Goal: Task Accomplishment & Management: Use online tool/utility

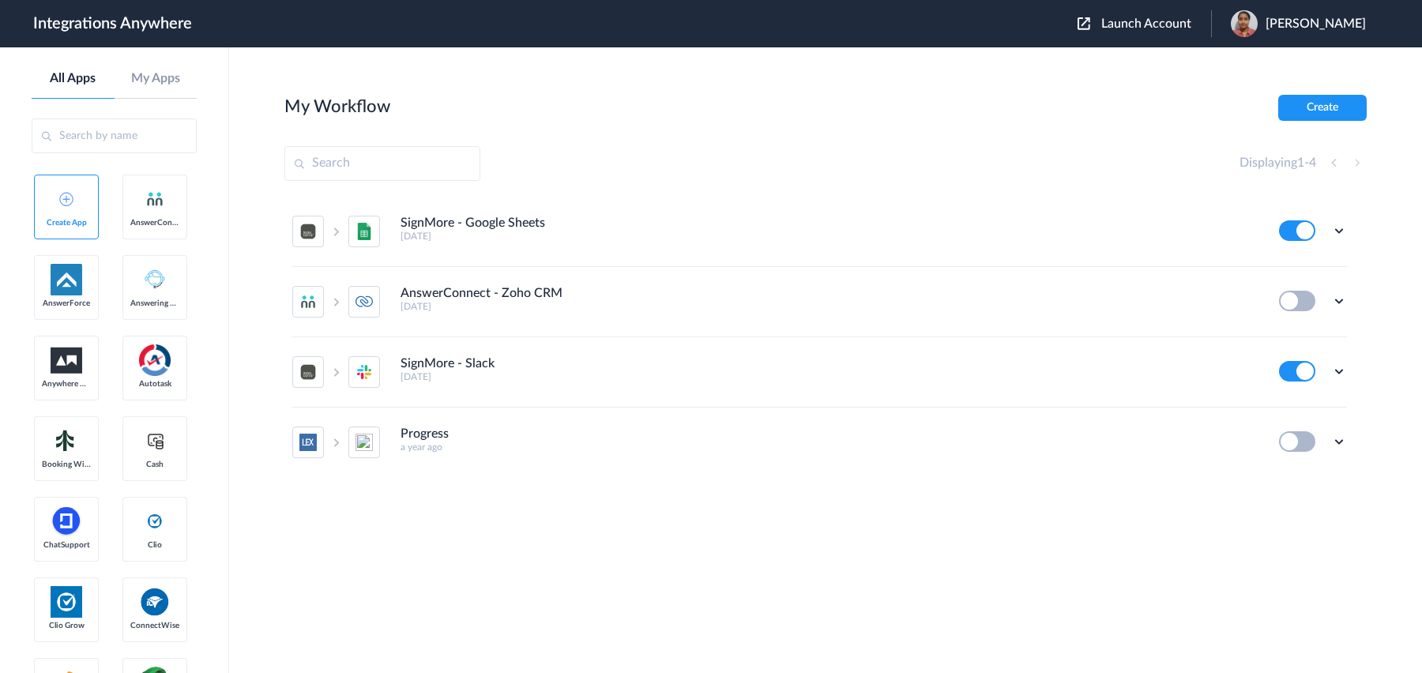
click at [1102, 25] on span "Launch Account" at bounding box center [1147, 23] width 90 height 13
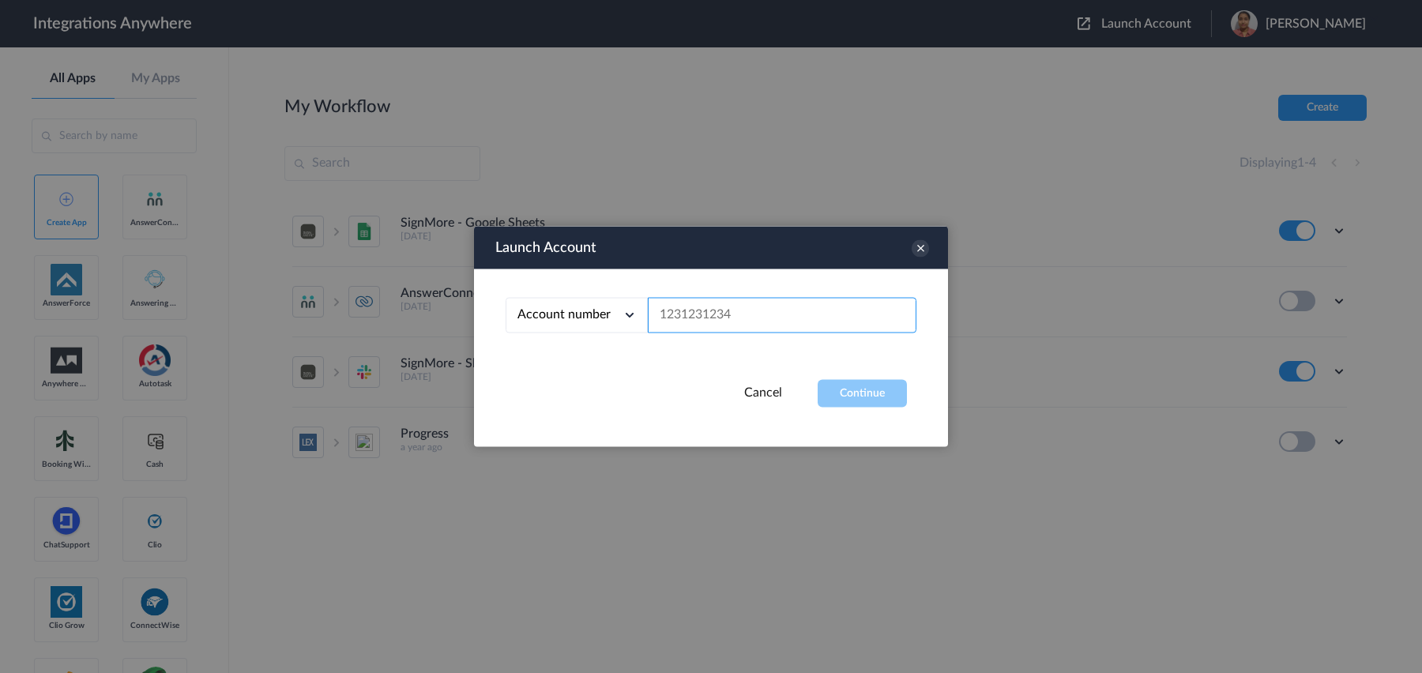
click at [830, 315] on input "text" at bounding box center [782, 316] width 269 height 36
paste input "1210005298"
type input "1210005298"
click at [851, 405] on button "Continue" at bounding box center [862, 394] width 89 height 28
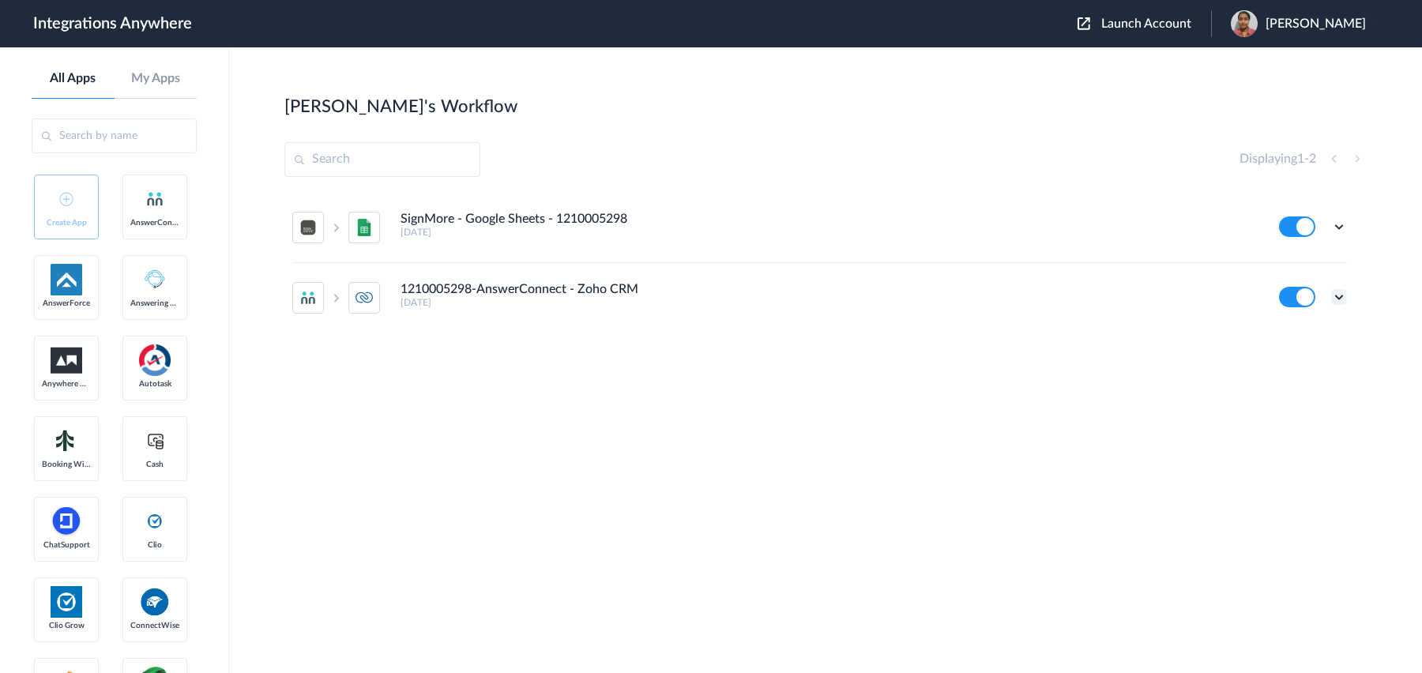
click at [1341, 298] on icon at bounding box center [1339, 297] width 16 height 16
click at [1278, 337] on link "Edit" at bounding box center [1275, 333] width 38 height 11
click at [1336, 302] on icon at bounding box center [1339, 297] width 16 height 16
click at [1299, 358] on link "Task history" at bounding box center [1294, 362] width 76 height 11
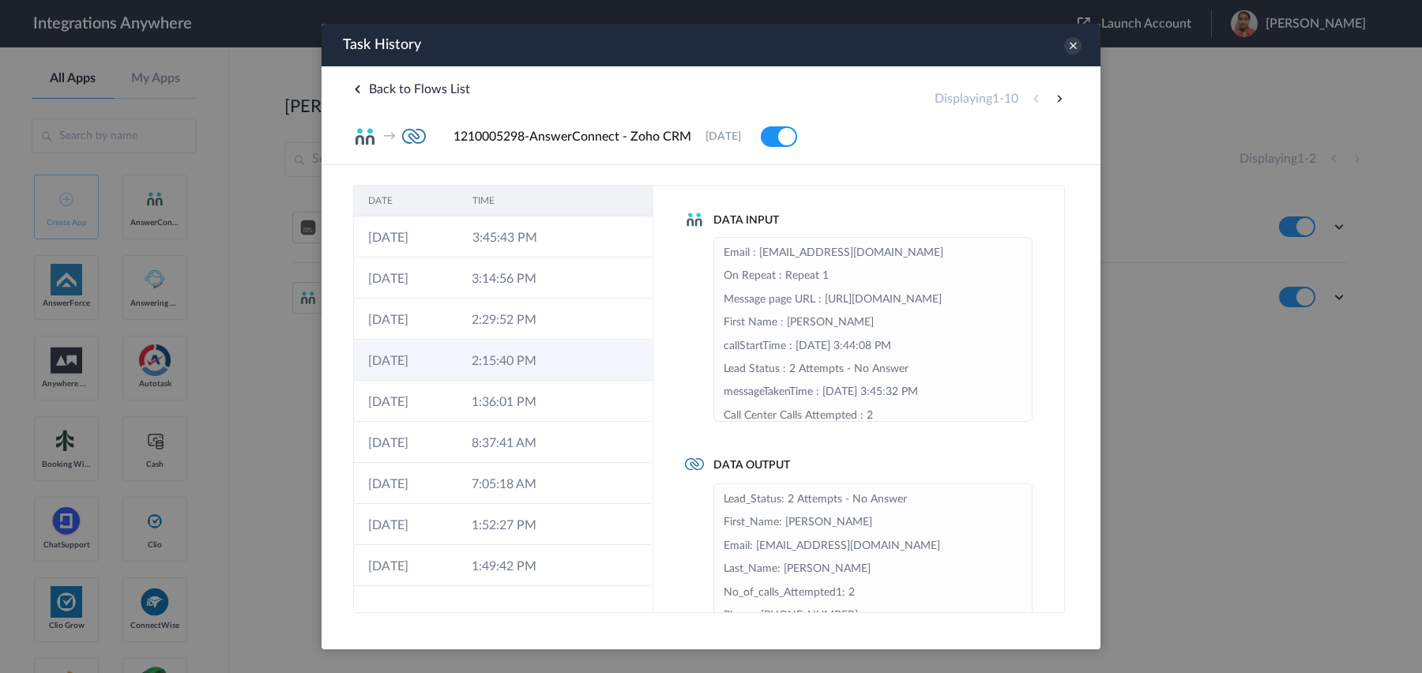
scroll to position [25, 0]
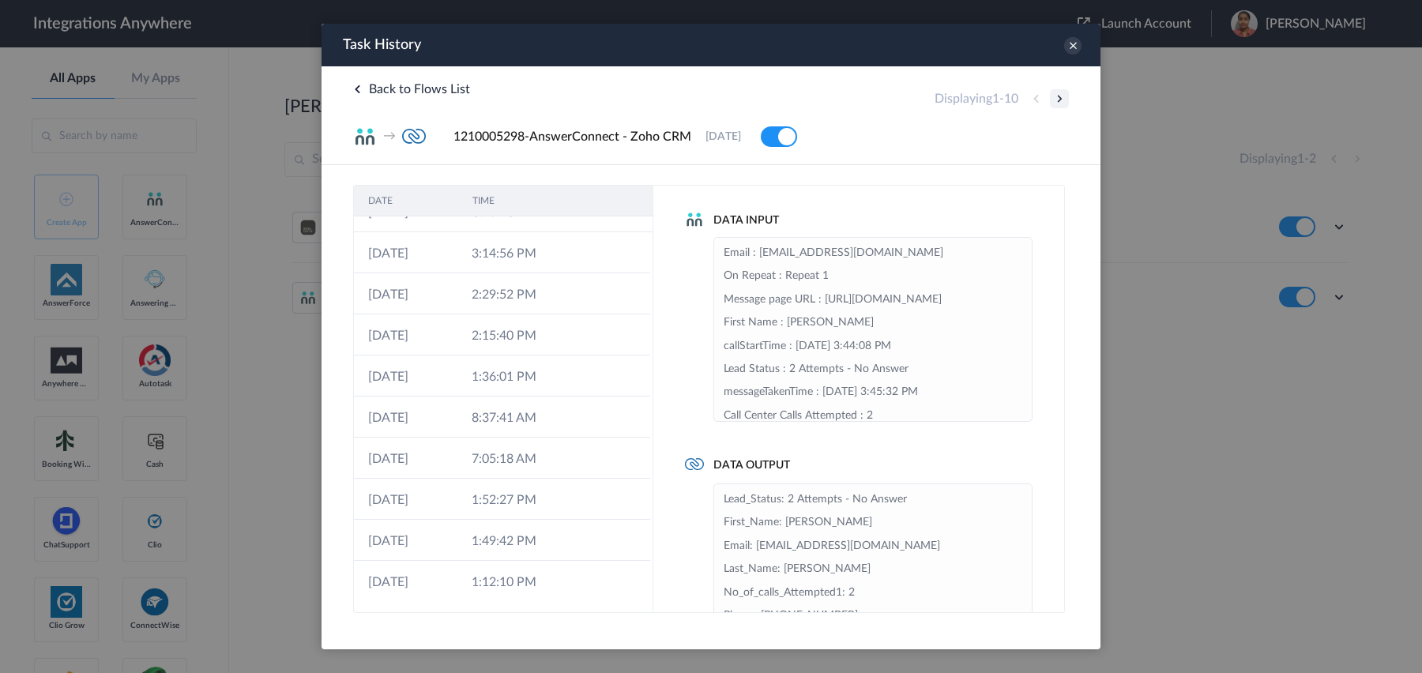
click at [1060, 94] on button at bounding box center [1059, 98] width 19 height 19
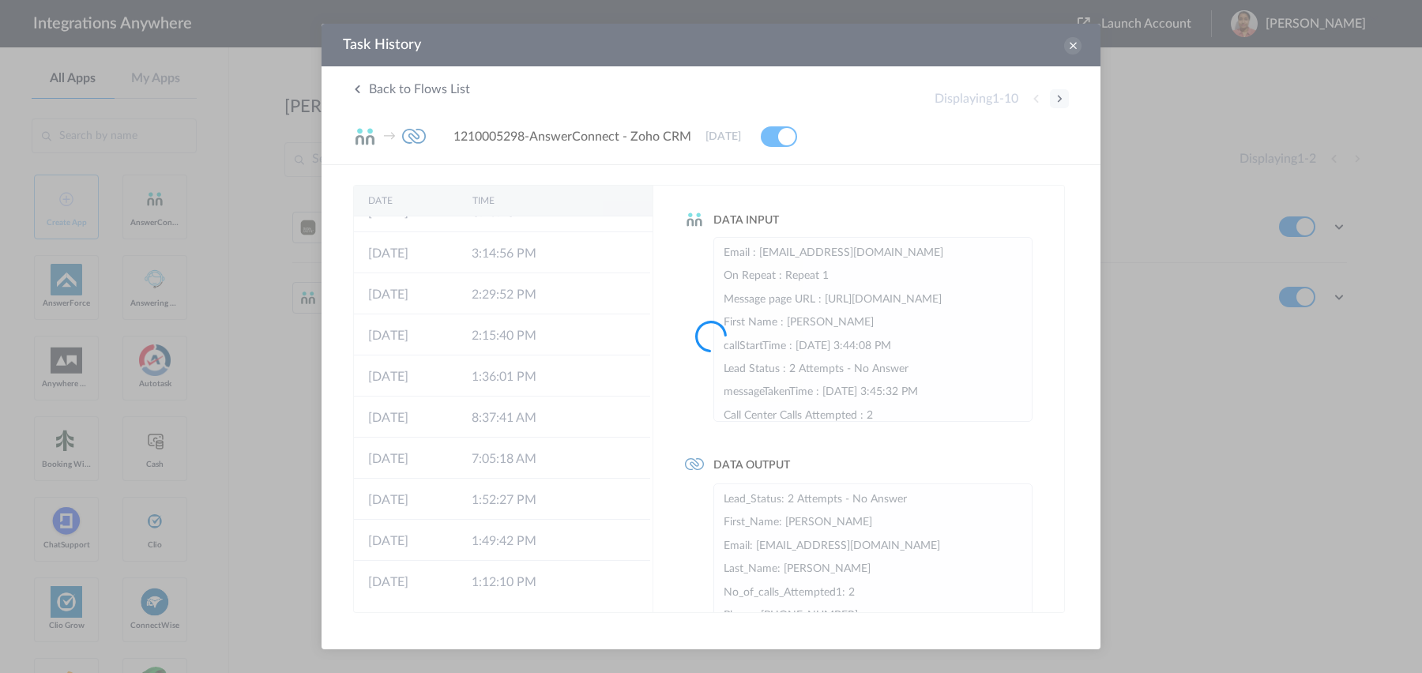
click at [1060, 94] on div at bounding box center [711, 336] width 1422 height 673
click at [1060, 95] on div at bounding box center [711, 336] width 1422 height 673
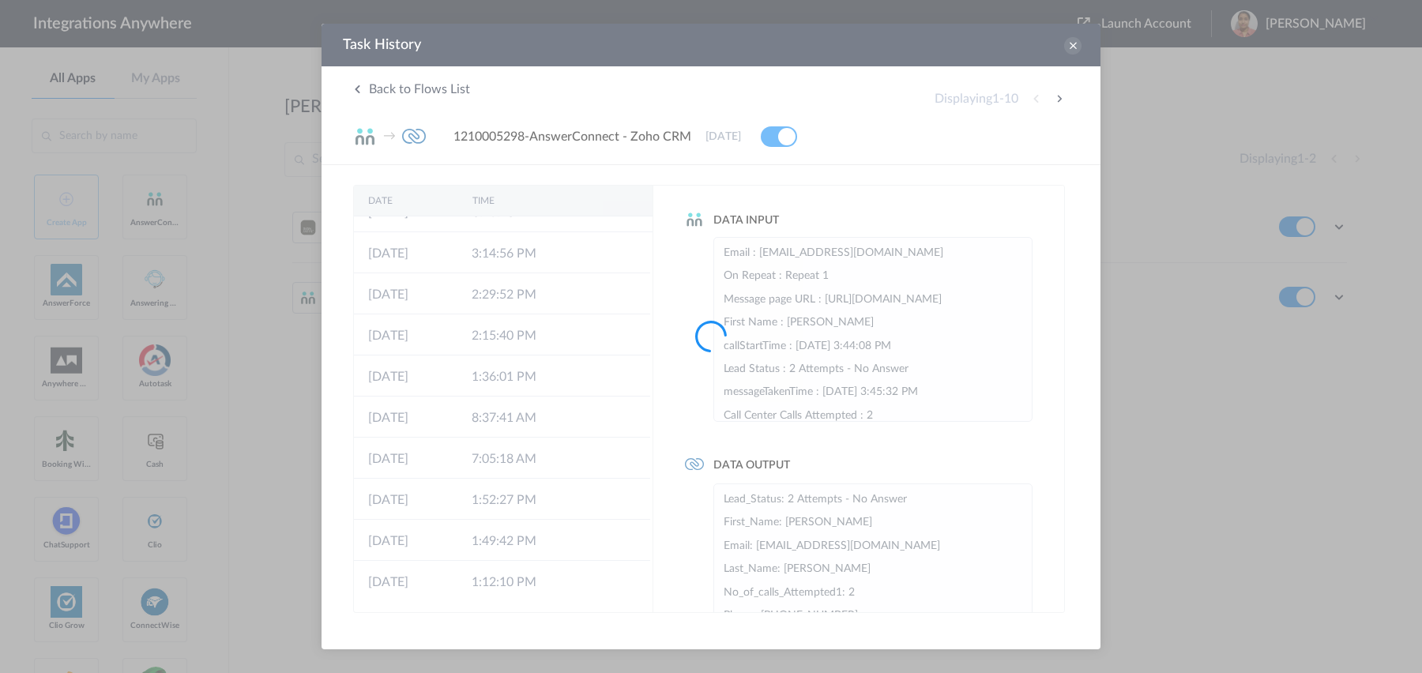
click at [1062, 97] on div at bounding box center [711, 336] width 1422 height 673
click at [1054, 96] on div at bounding box center [711, 336] width 1422 height 673
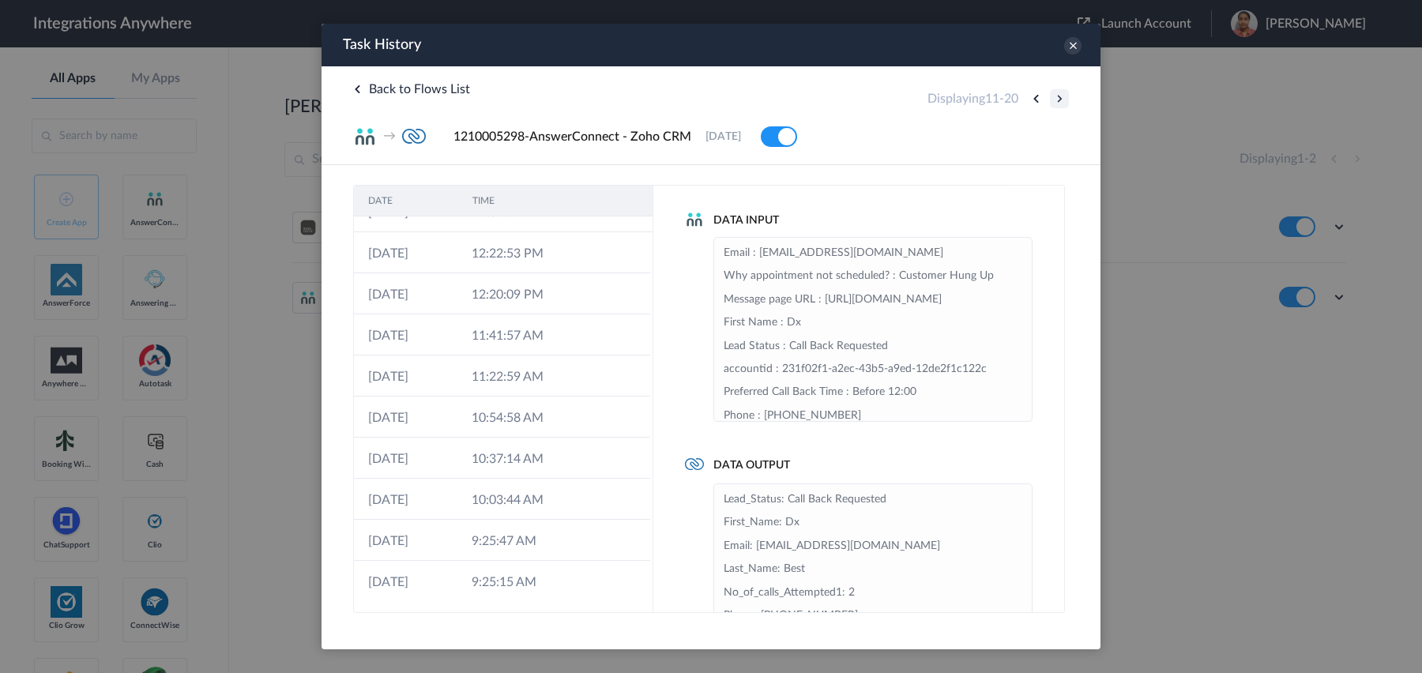
click at [1058, 99] on button at bounding box center [1059, 98] width 19 height 19
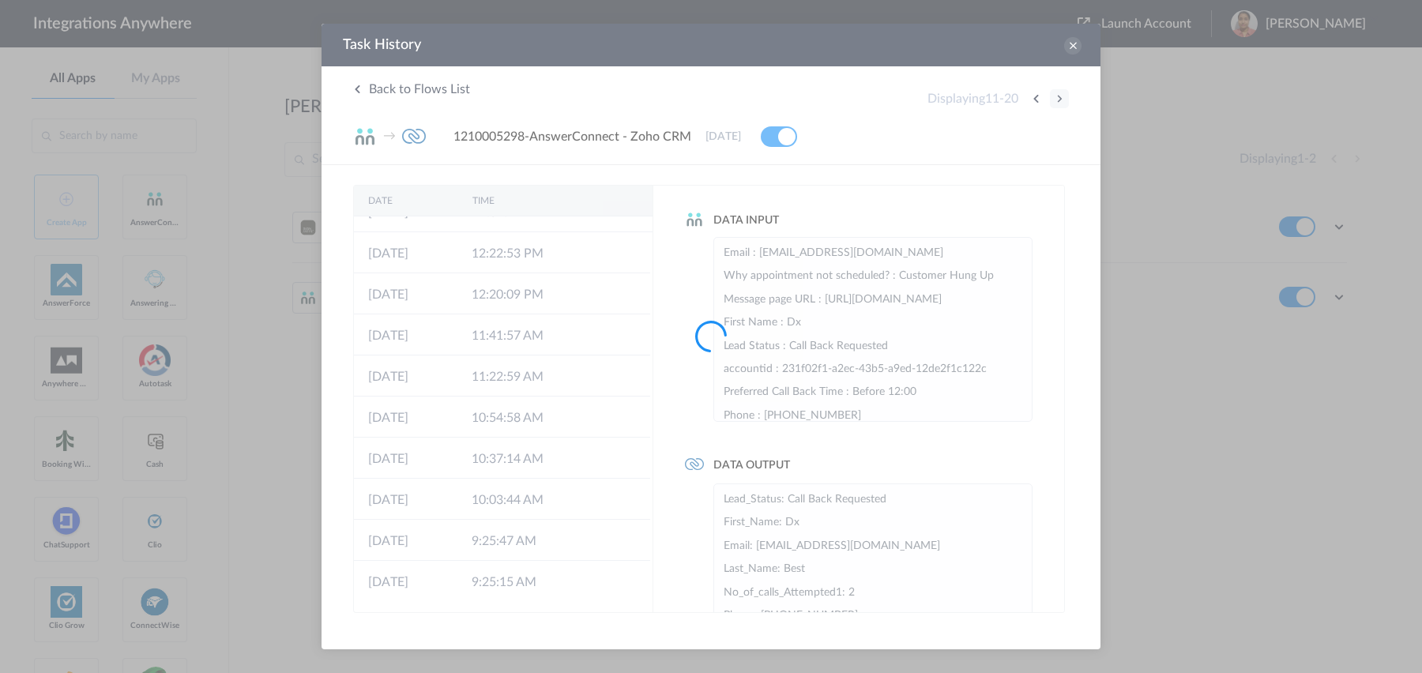
click at [1058, 99] on div at bounding box center [711, 336] width 1422 height 673
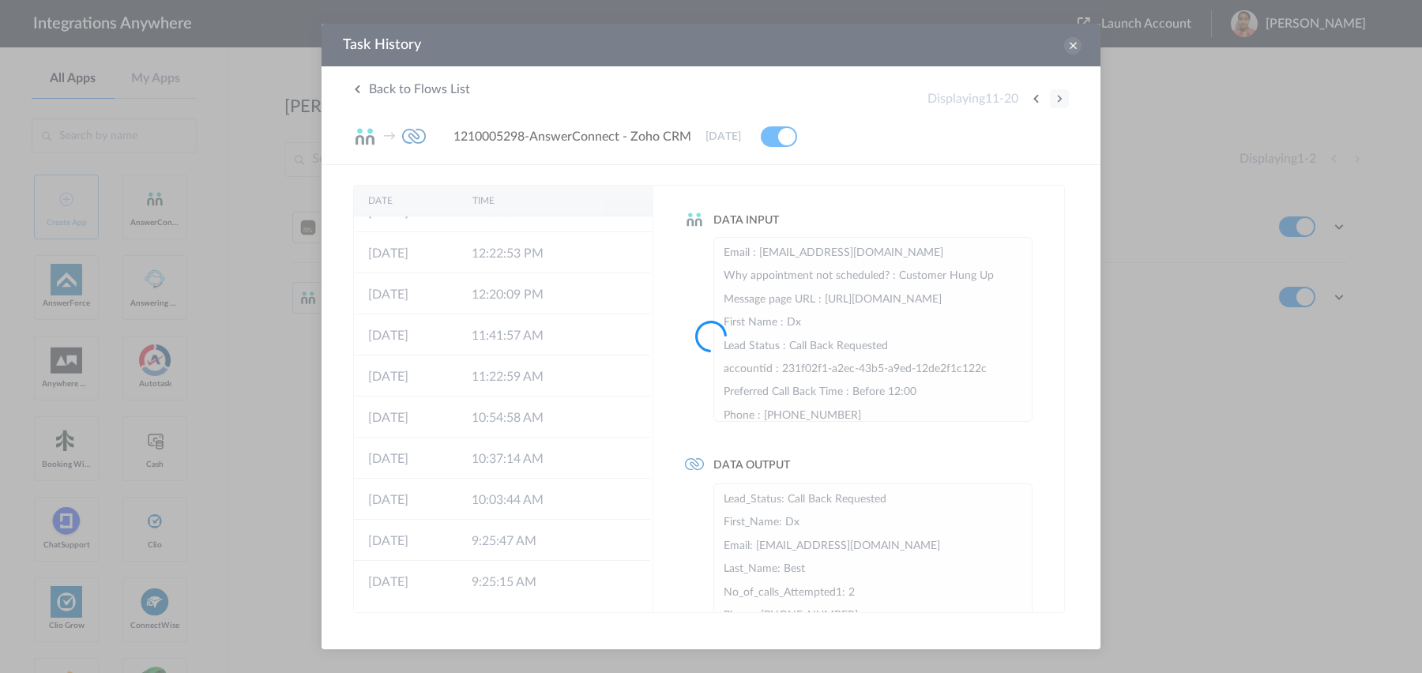
click at [1058, 99] on div at bounding box center [711, 336] width 1422 height 673
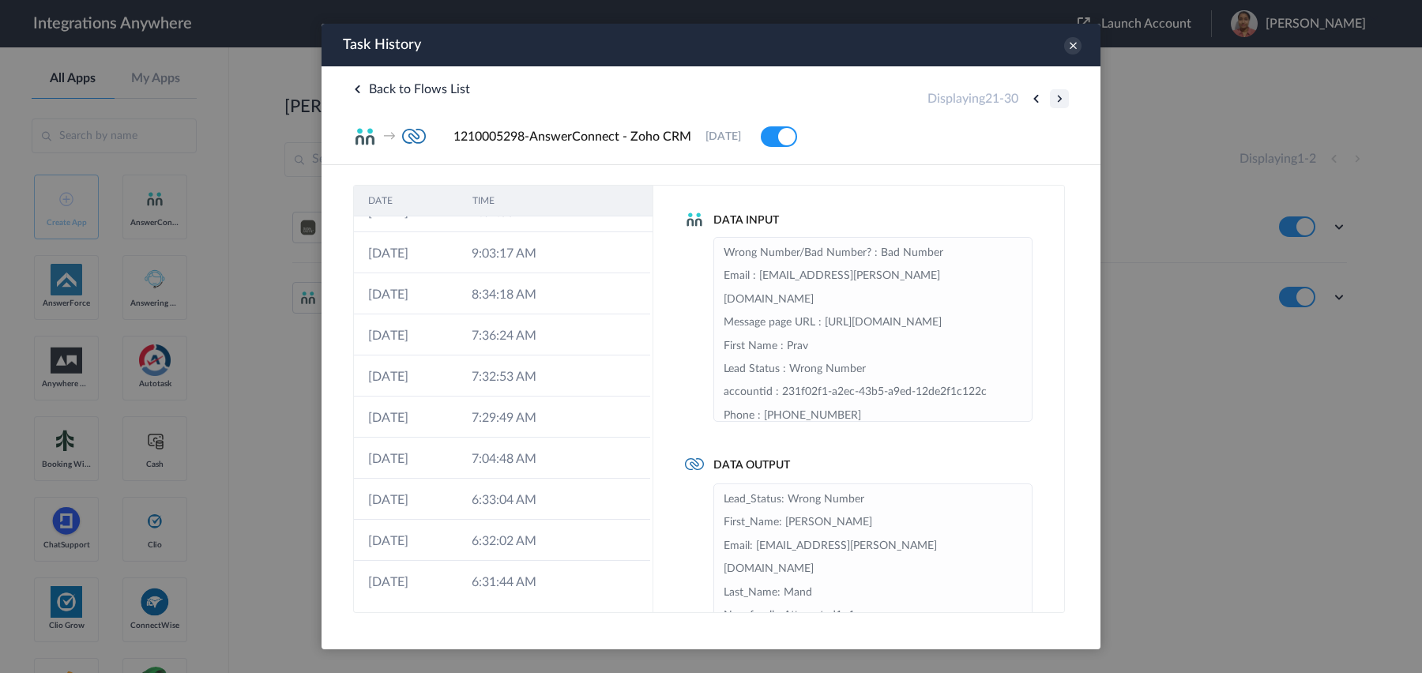
click at [1058, 99] on button at bounding box center [1059, 98] width 19 height 19
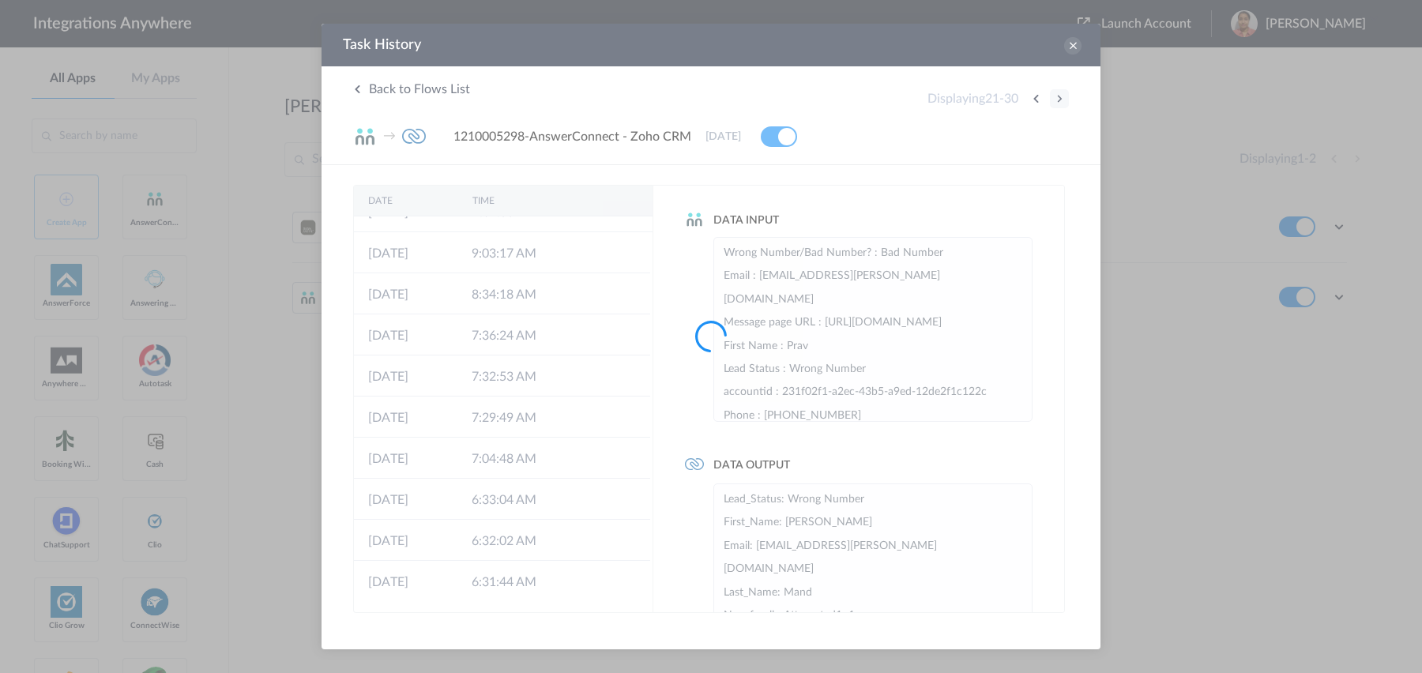
click at [1058, 99] on div at bounding box center [711, 336] width 1422 height 673
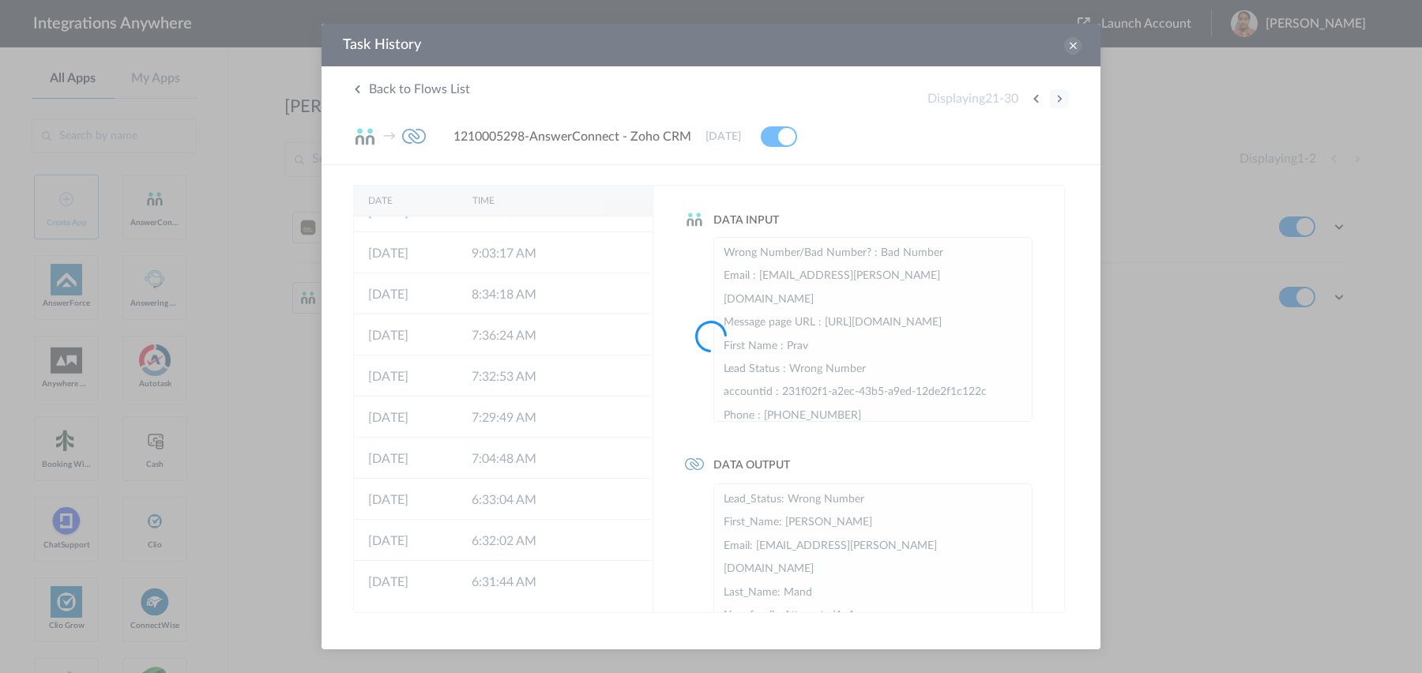
click at [1058, 99] on div at bounding box center [711, 336] width 1422 height 673
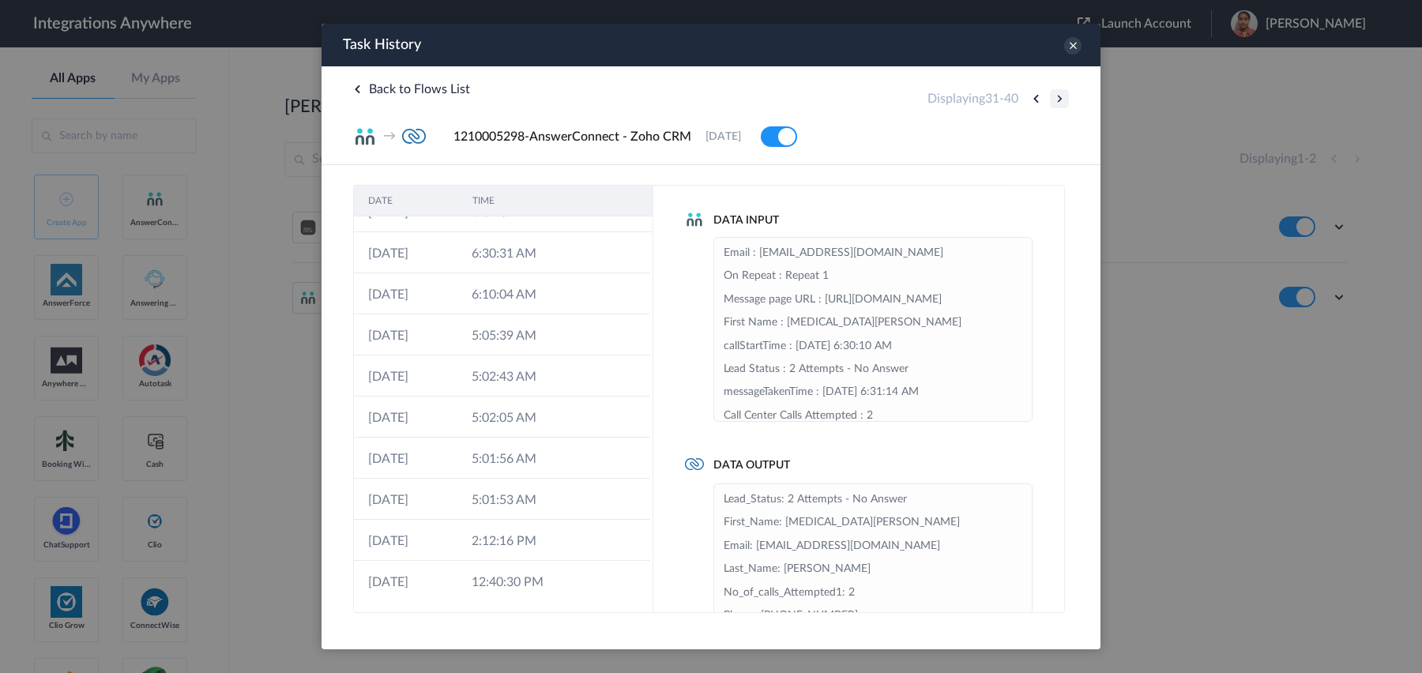
click at [1058, 99] on button at bounding box center [1059, 98] width 19 height 19
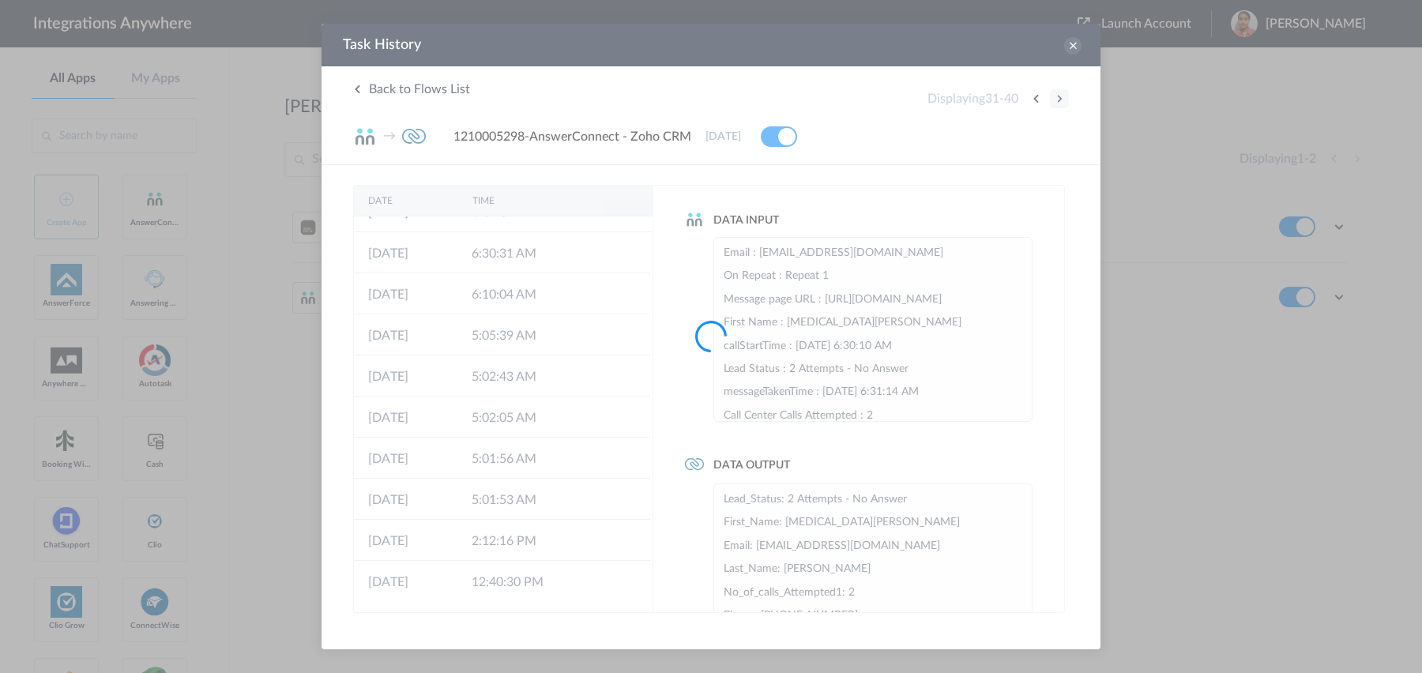
click at [1058, 99] on div at bounding box center [711, 336] width 1422 height 673
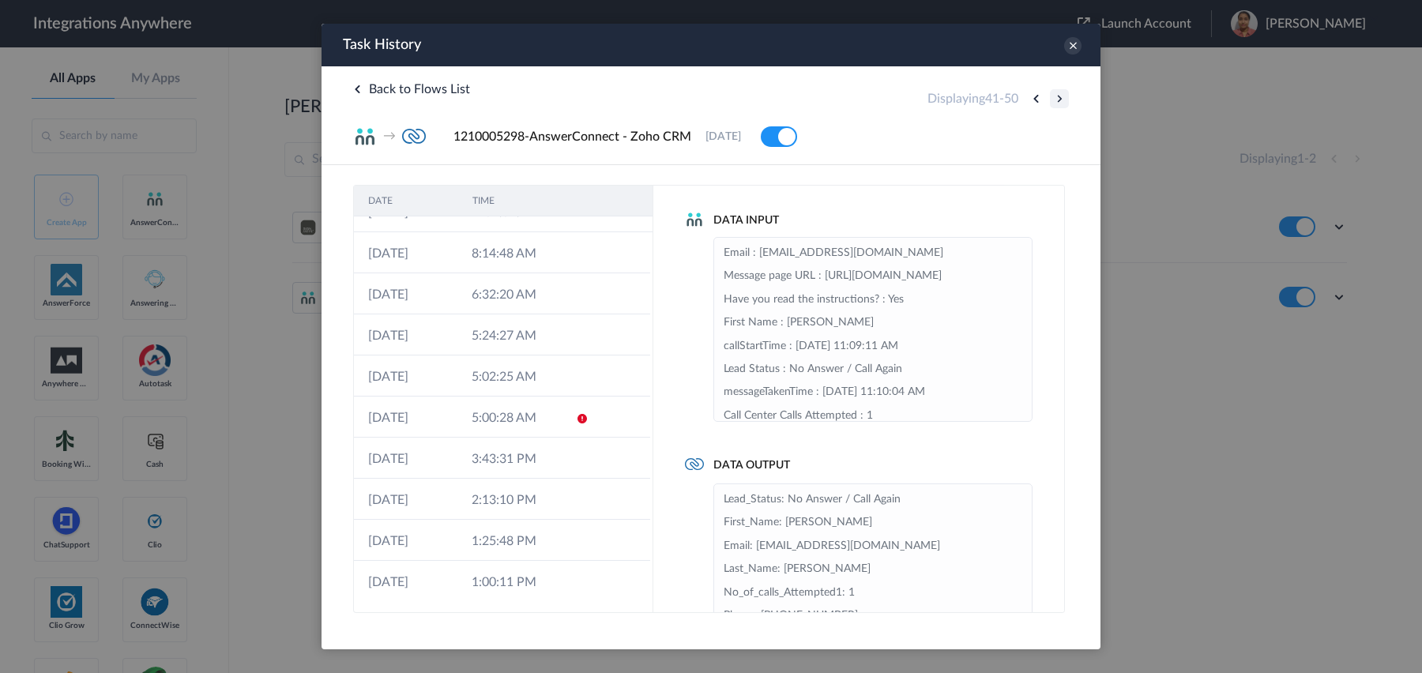
click at [1058, 99] on button at bounding box center [1059, 98] width 19 height 19
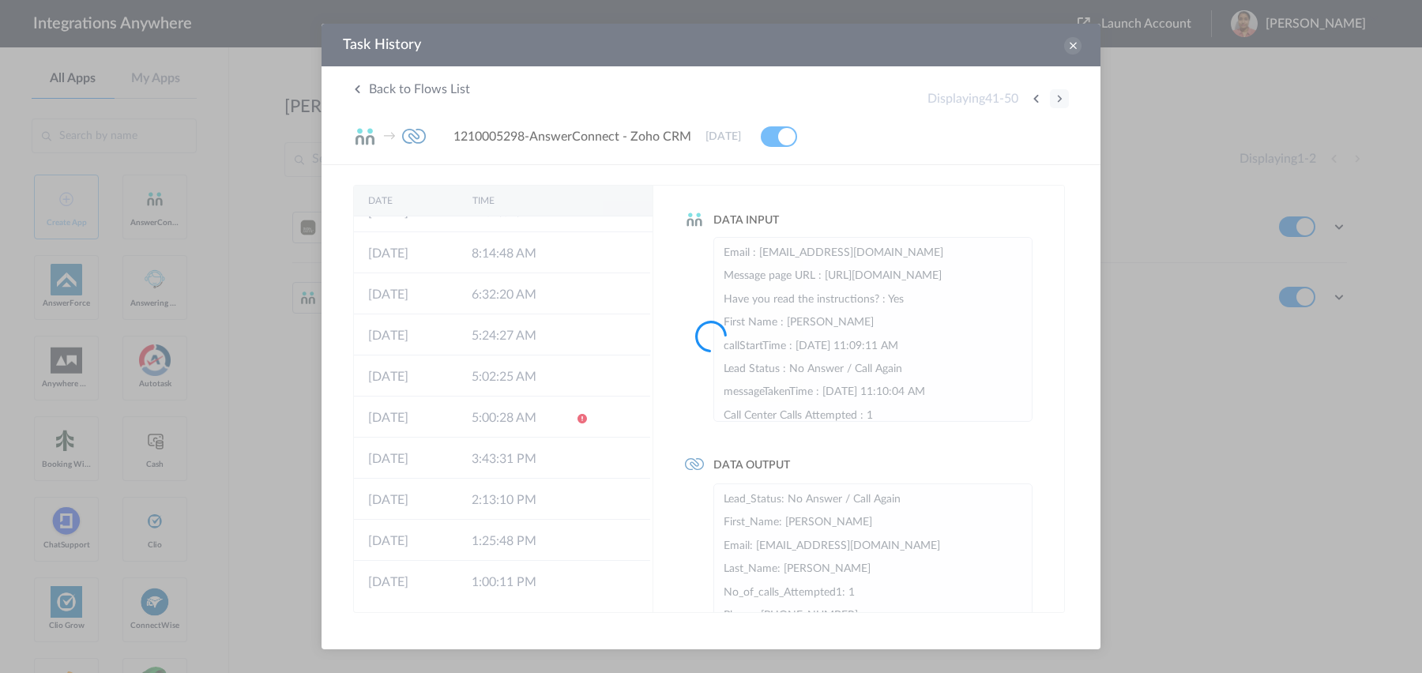
click at [1058, 99] on div at bounding box center [711, 336] width 1422 height 673
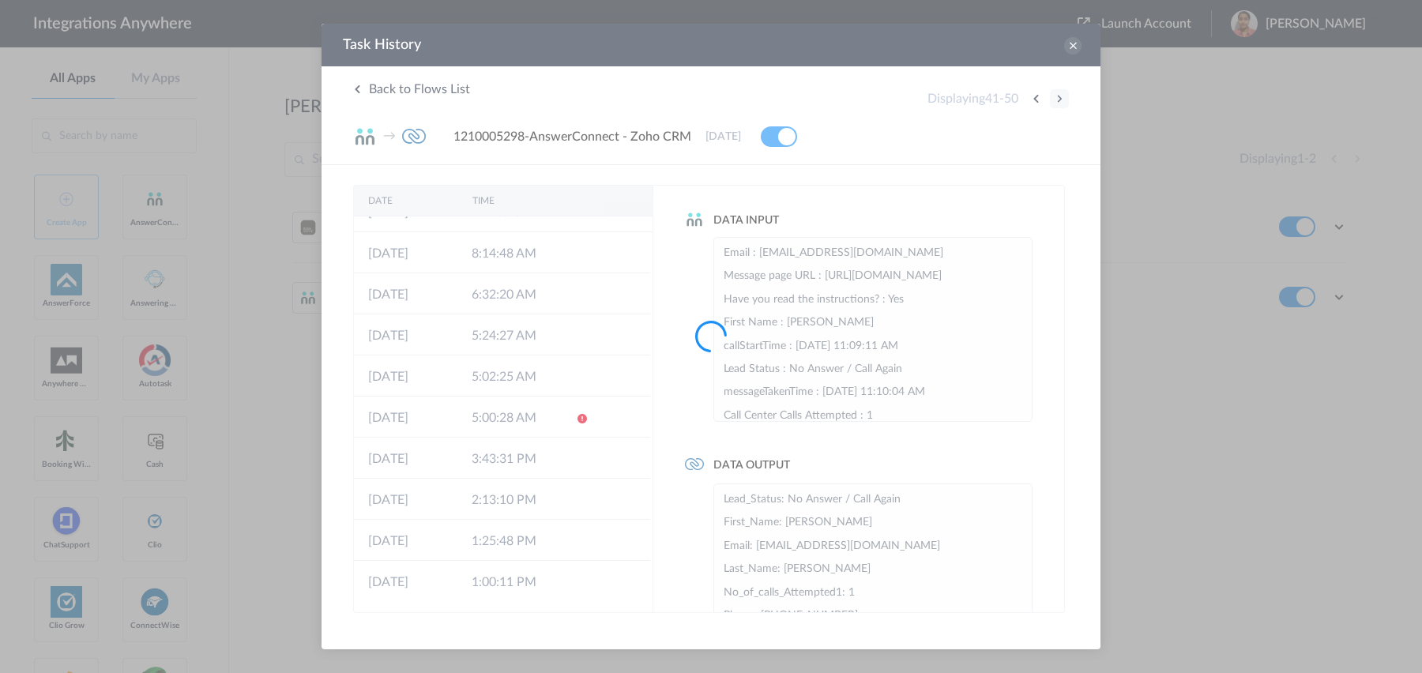
click at [1058, 99] on div at bounding box center [711, 336] width 1422 height 673
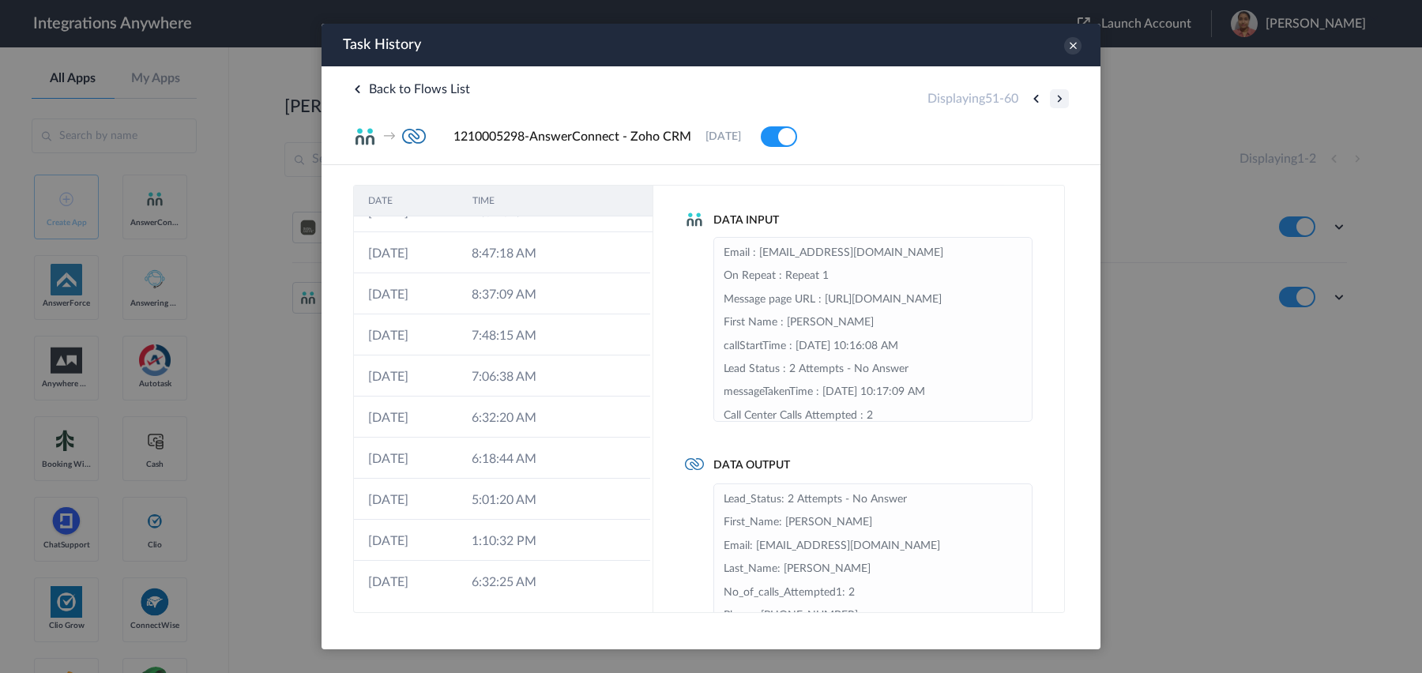
click at [1058, 99] on button at bounding box center [1059, 98] width 19 height 19
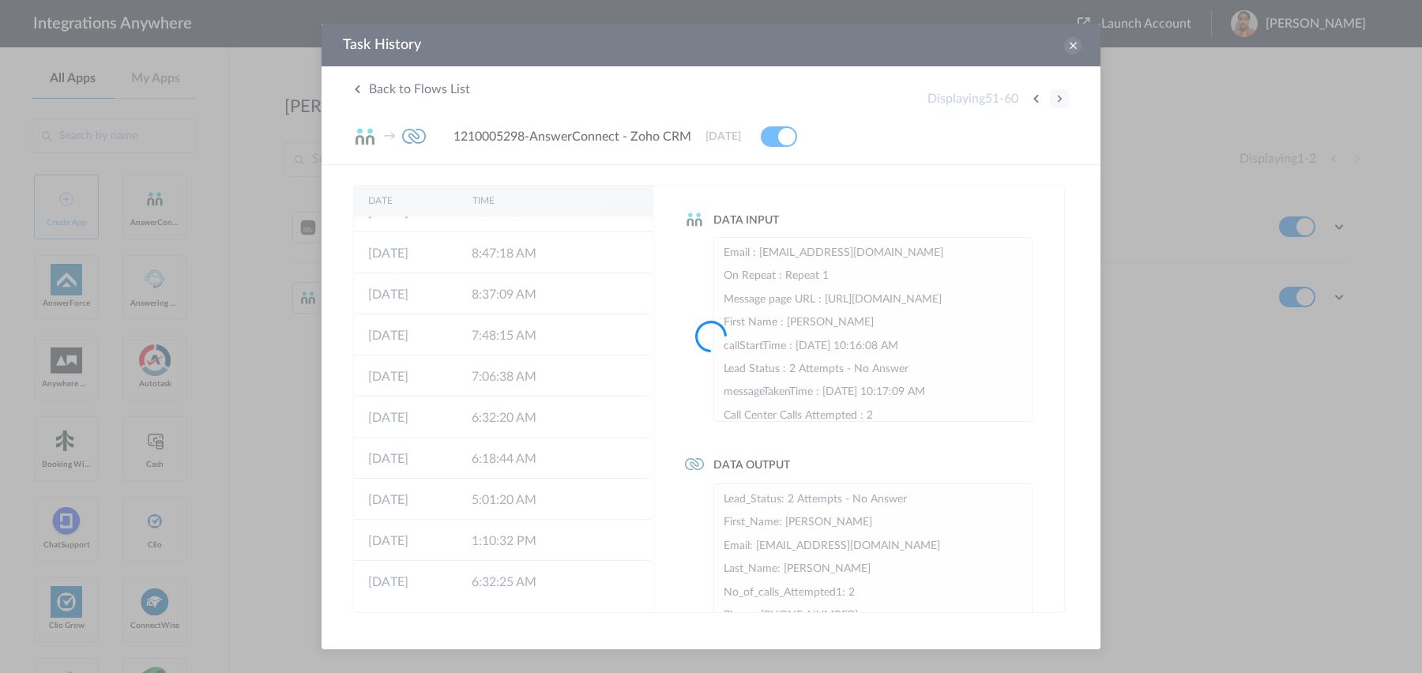
click at [1058, 99] on div at bounding box center [711, 336] width 1422 height 673
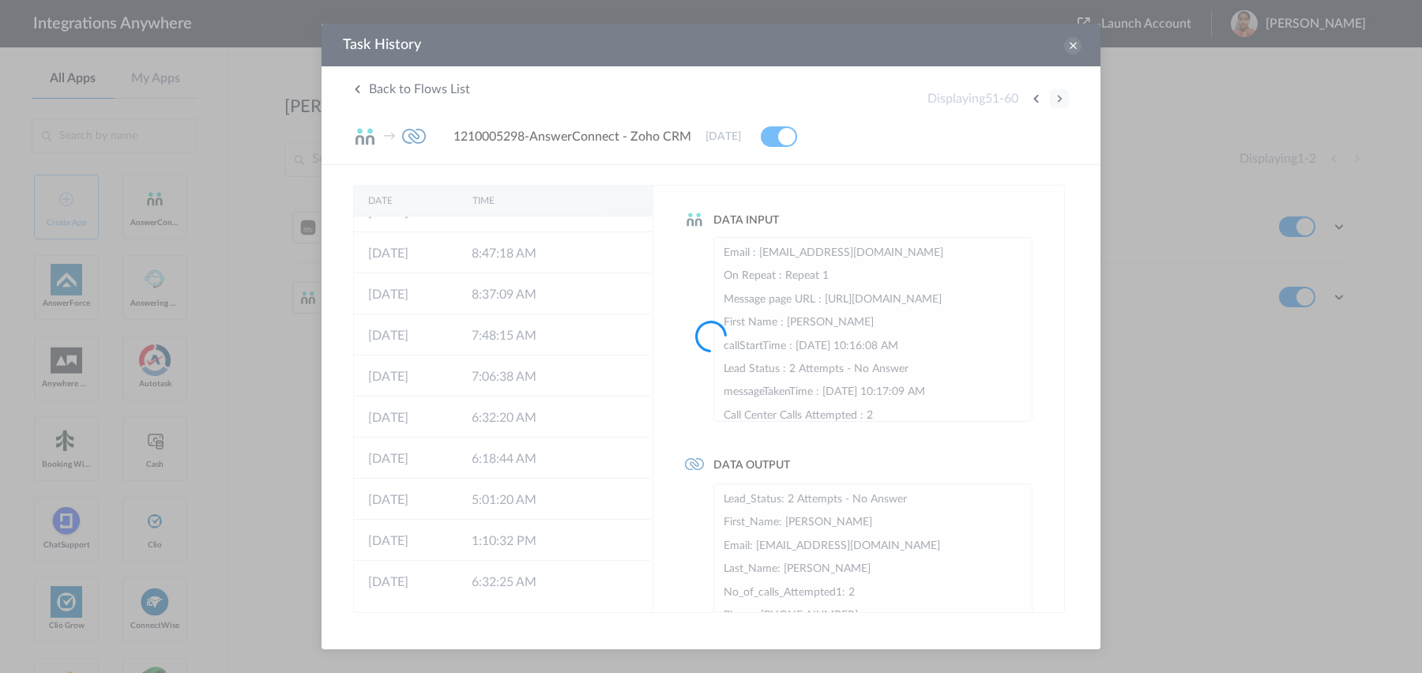
click at [1058, 99] on div at bounding box center [711, 336] width 1422 height 673
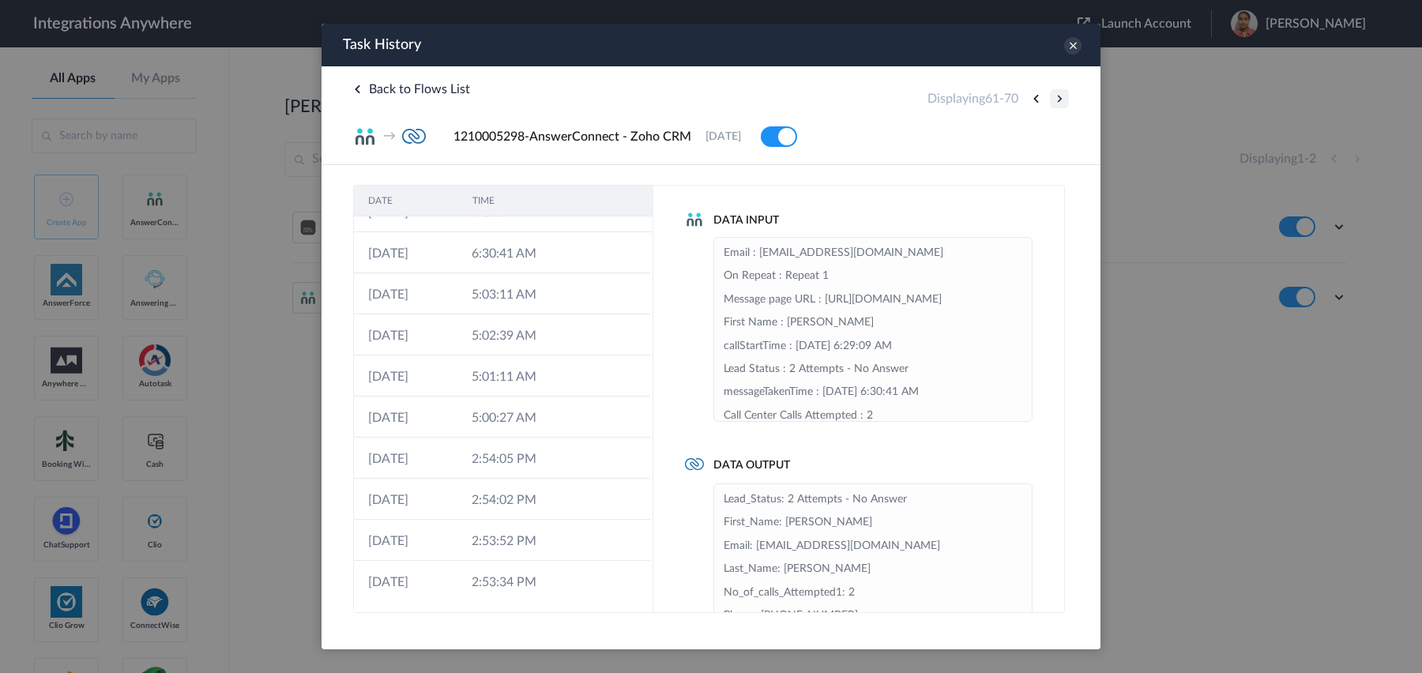
click at [1058, 99] on button at bounding box center [1059, 98] width 19 height 19
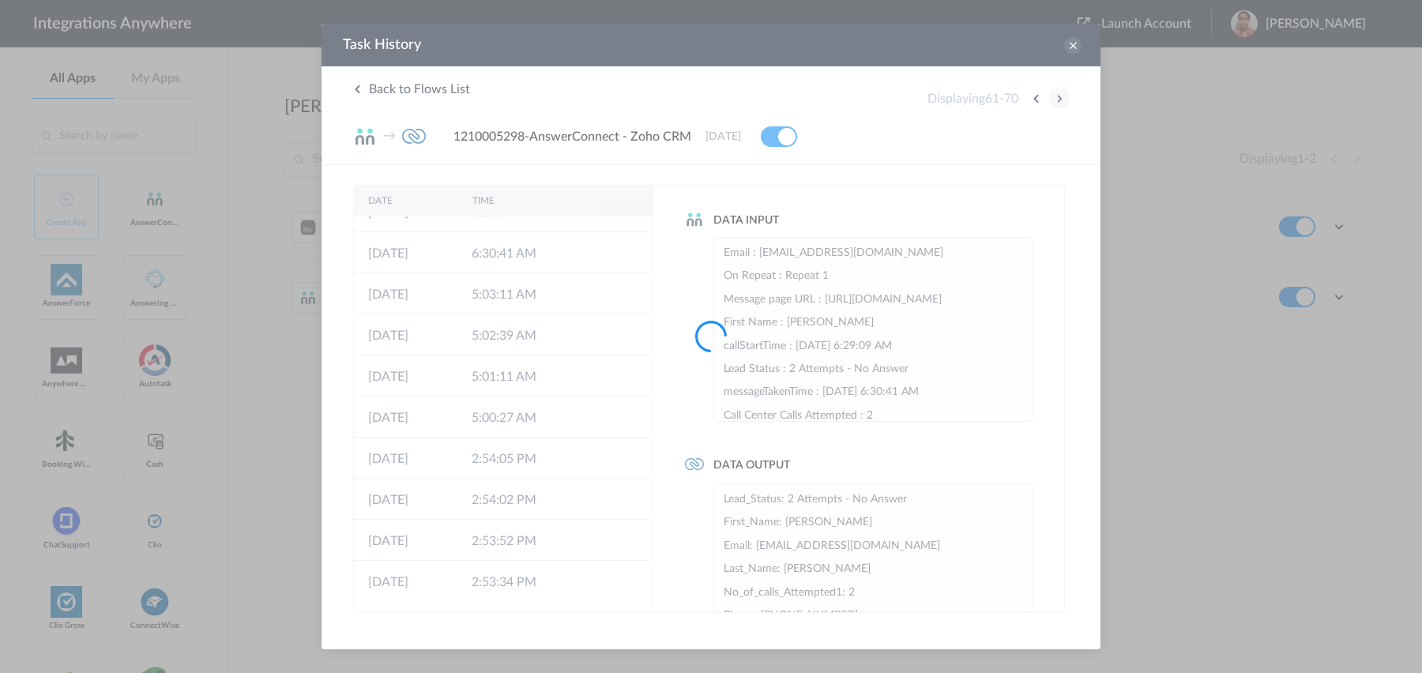
click at [1058, 99] on div at bounding box center [711, 336] width 1422 height 673
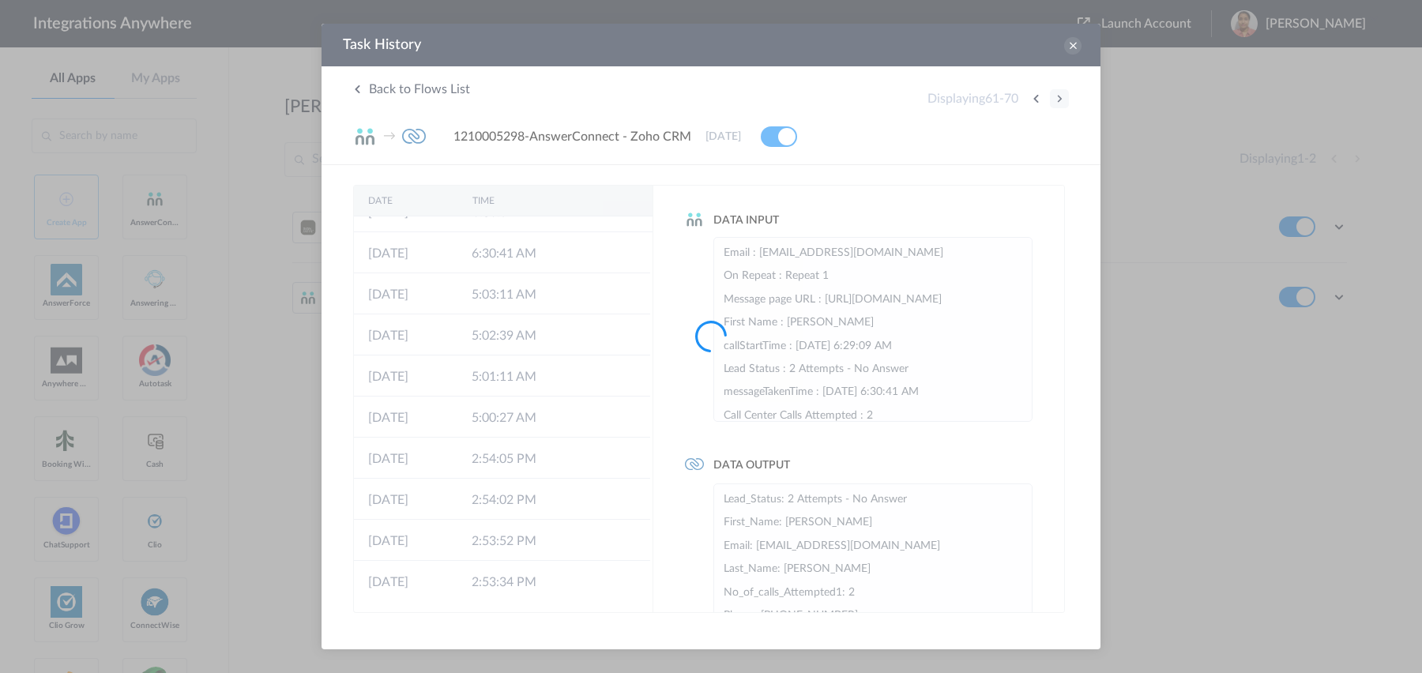
click at [1058, 99] on div at bounding box center [711, 336] width 1422 height 673
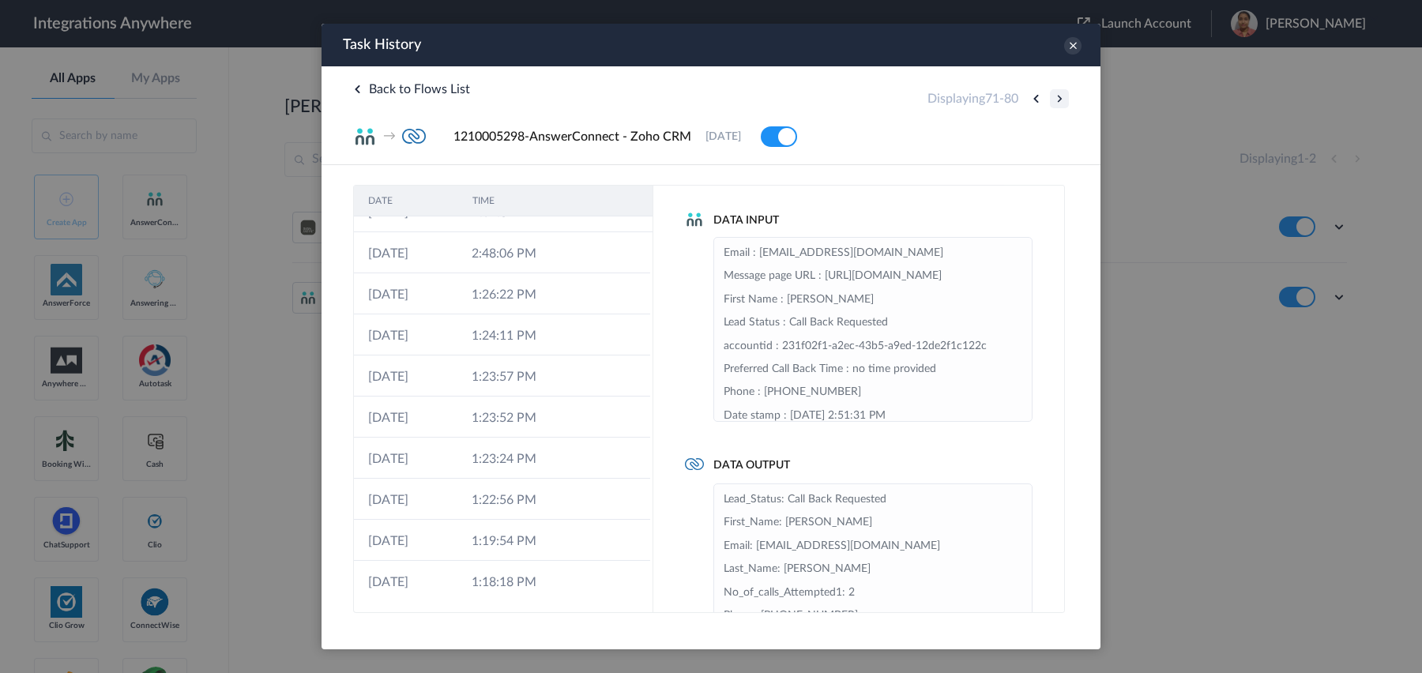
click at [1058, 99] on button at bounding box center [1059, 98] width 19 height 19
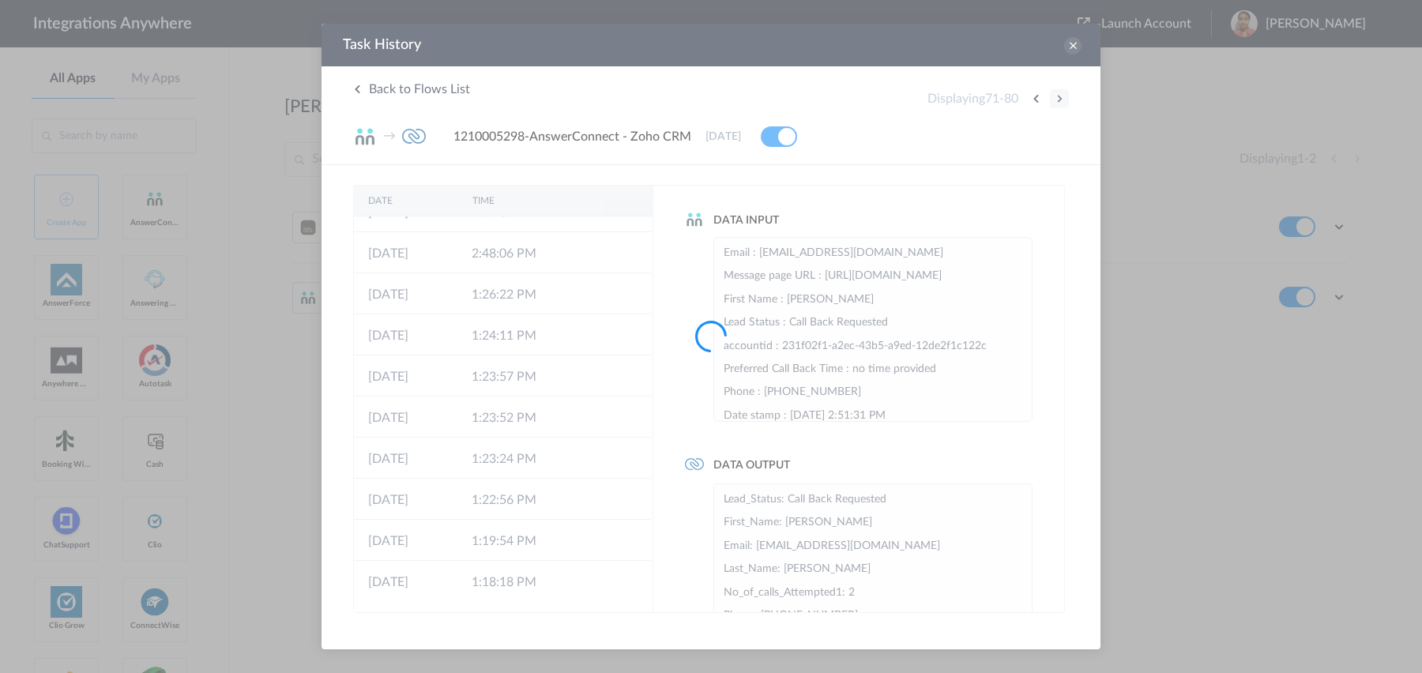
click at [1058, 99] on div at bounding box center [711, 336] width 1422 height 673
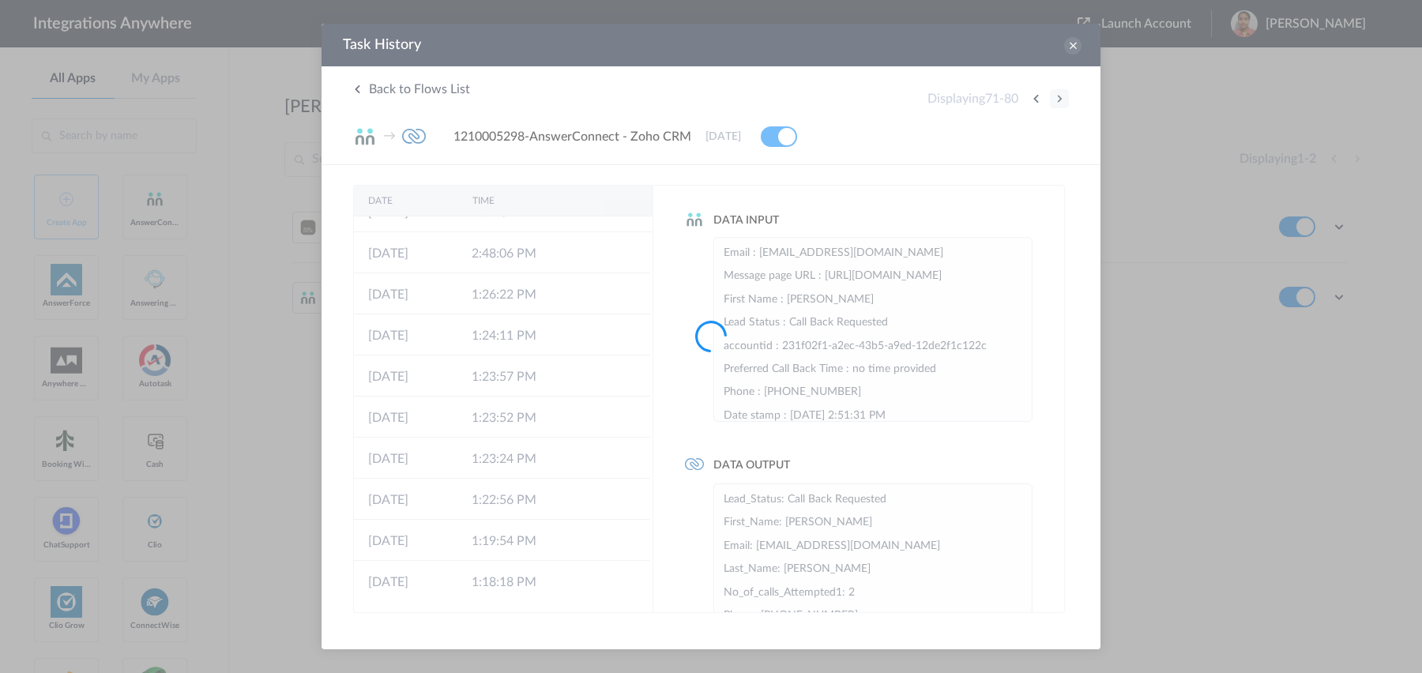
click at [1058, 99] on div at bounding box center [711, 336] width 1422 height 673
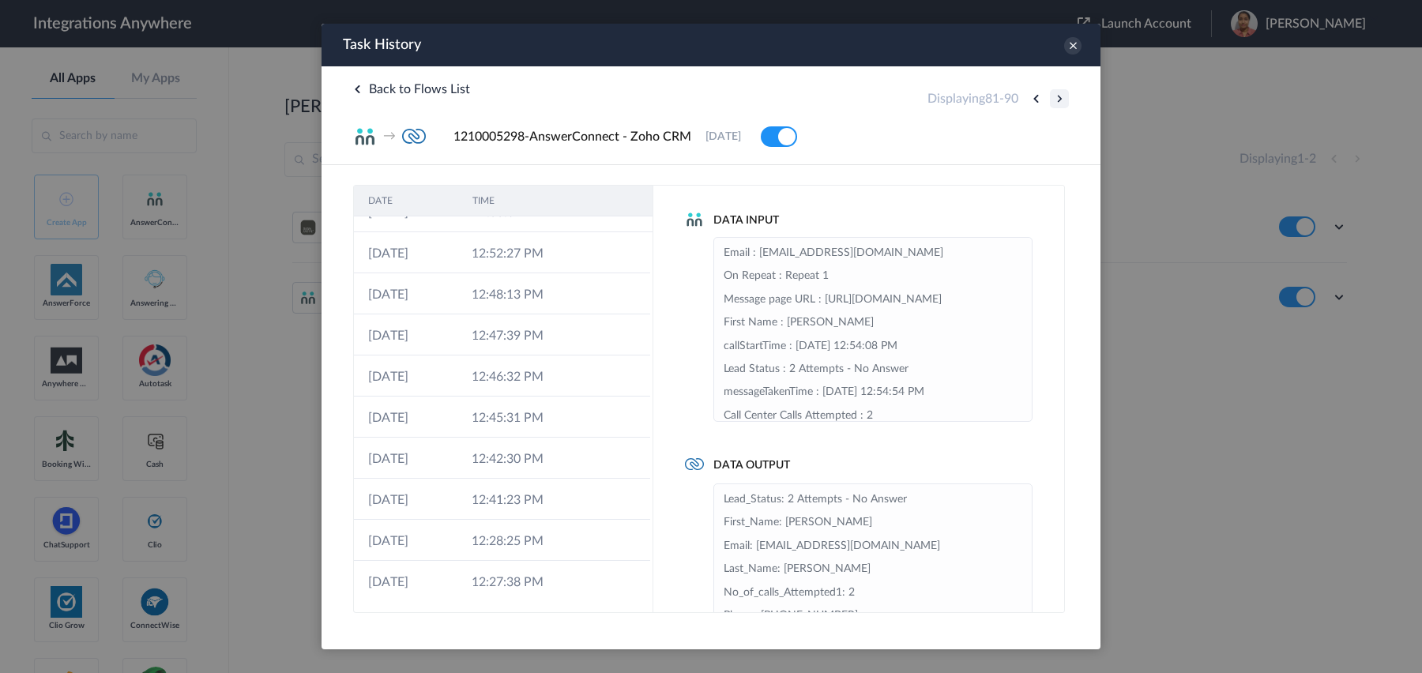
click at [1058, 99] on button at bounding box center [1059, 98] width 19 height 19
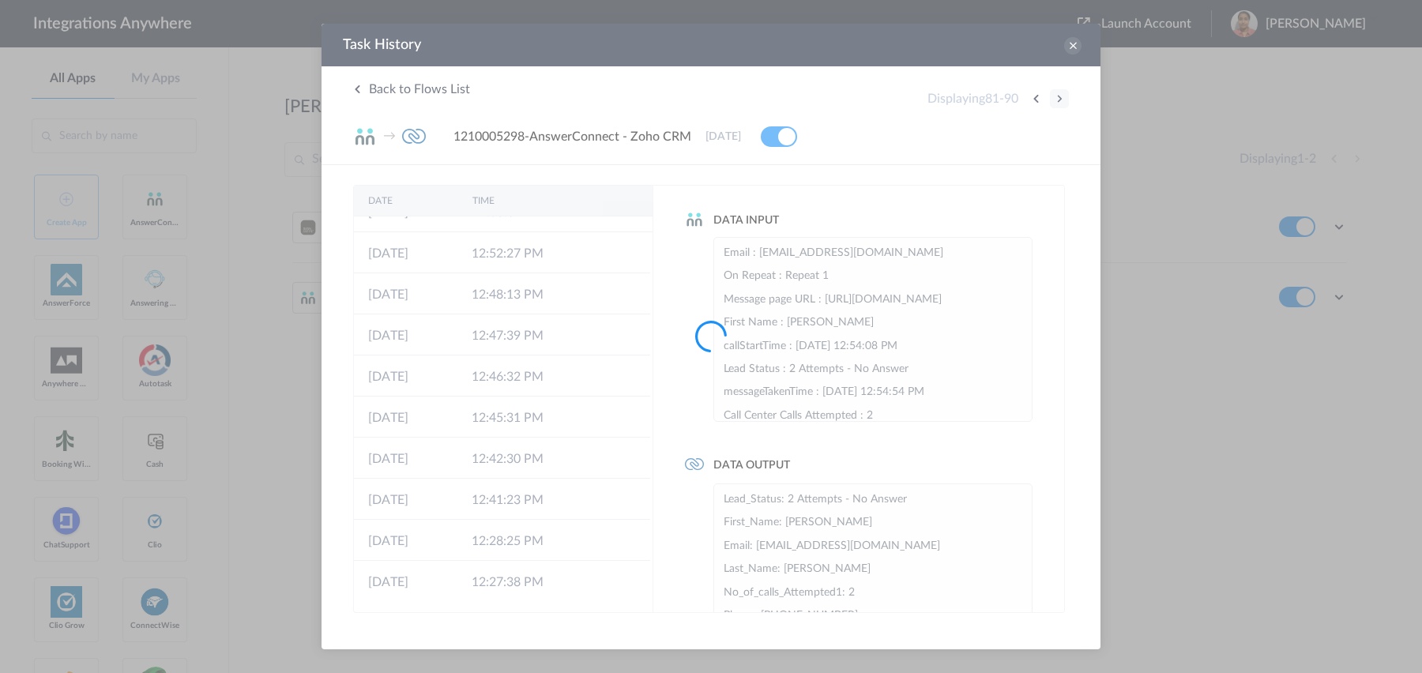
click at [1058, 99] on div at bounding box center [711, 336] width 1422 height 673
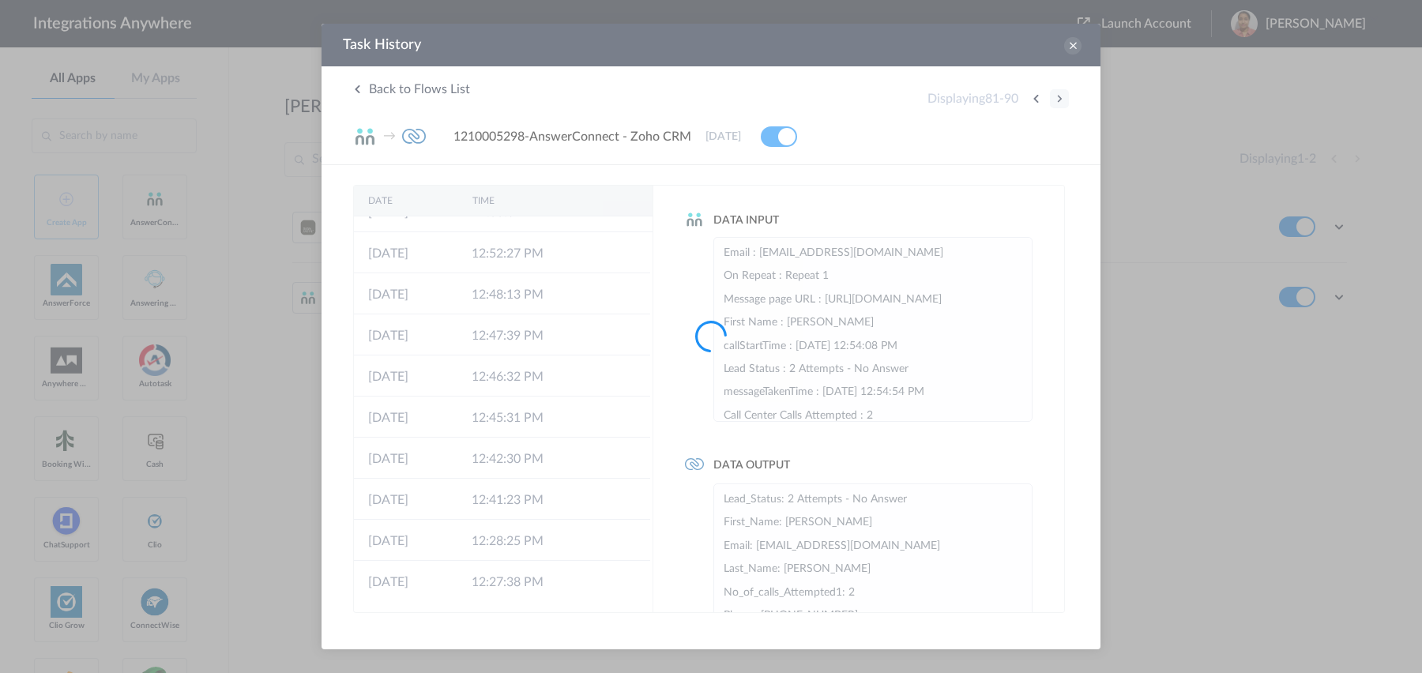
click at [1058, 99] on div at bounding box center [711, 336] width 1422 height 673
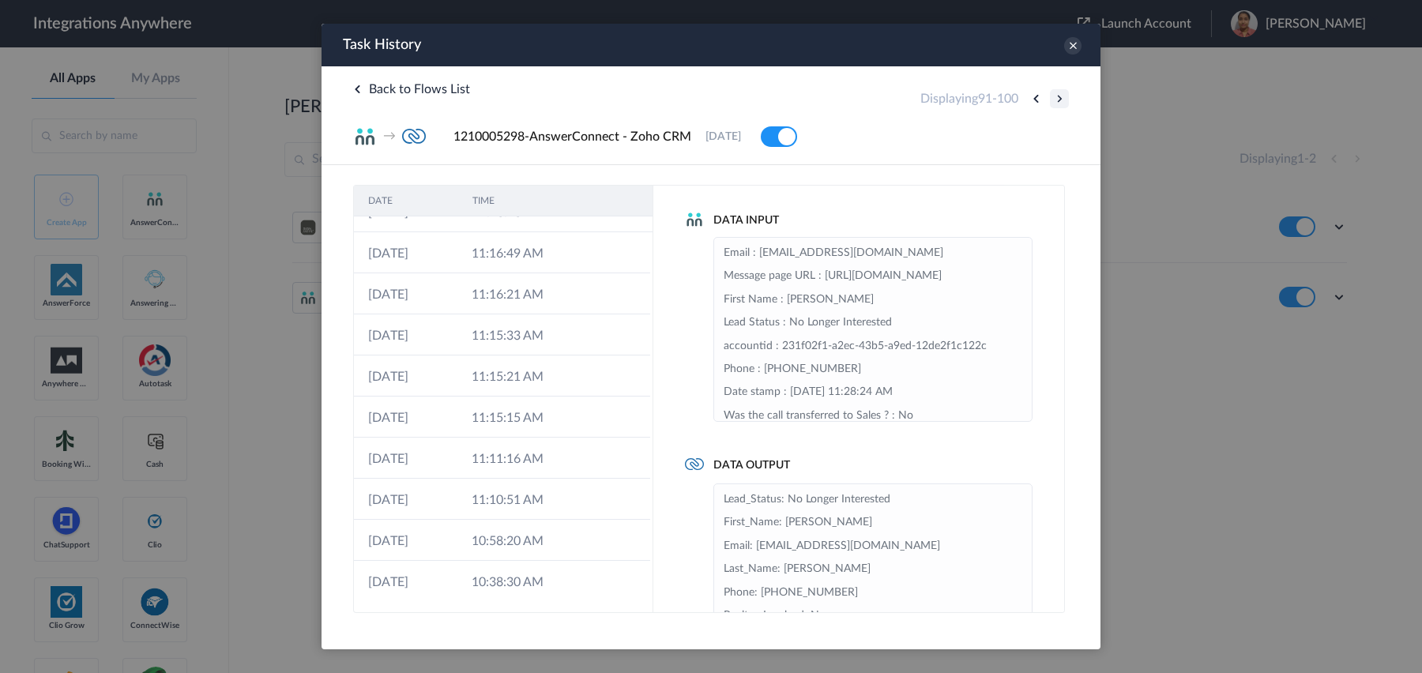
click at [1058, 99] on button at bounding box center [1059, 98] width 19 height 19
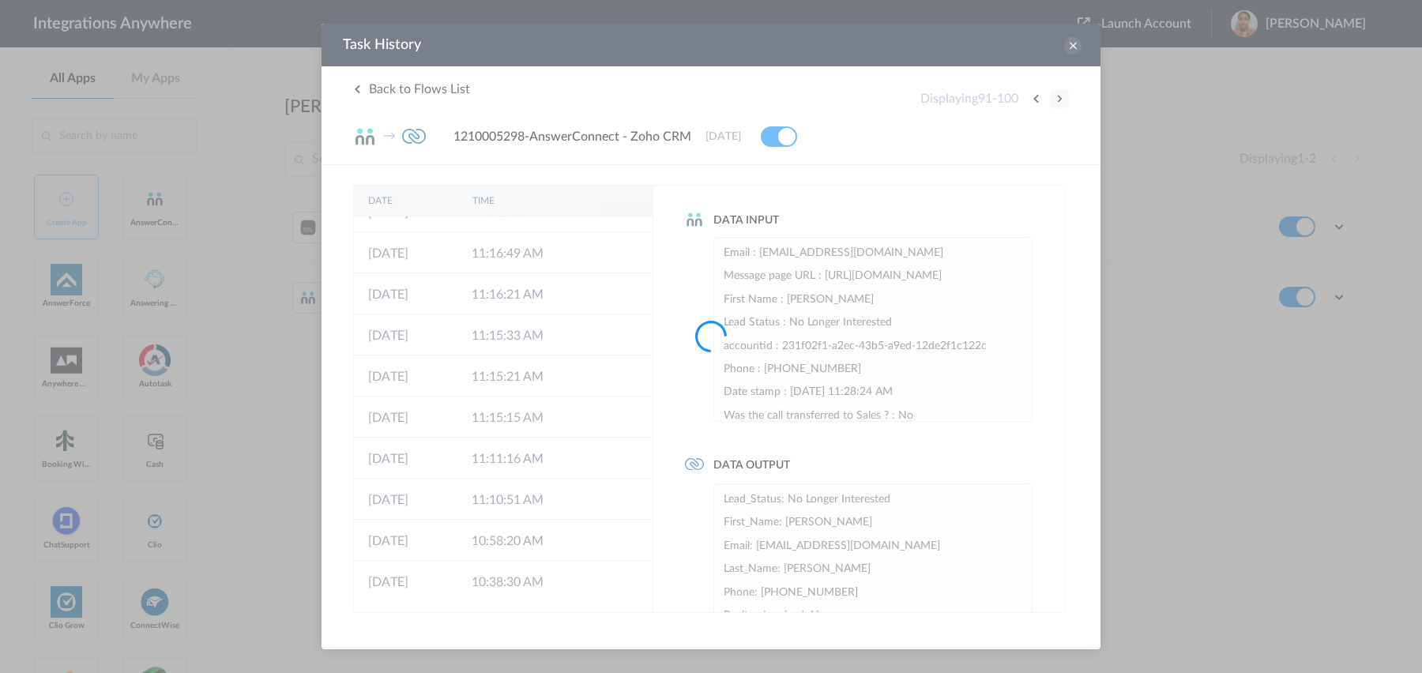
click at [1058, 99] on div at bounding box center [711, 336] width 1422 height 673
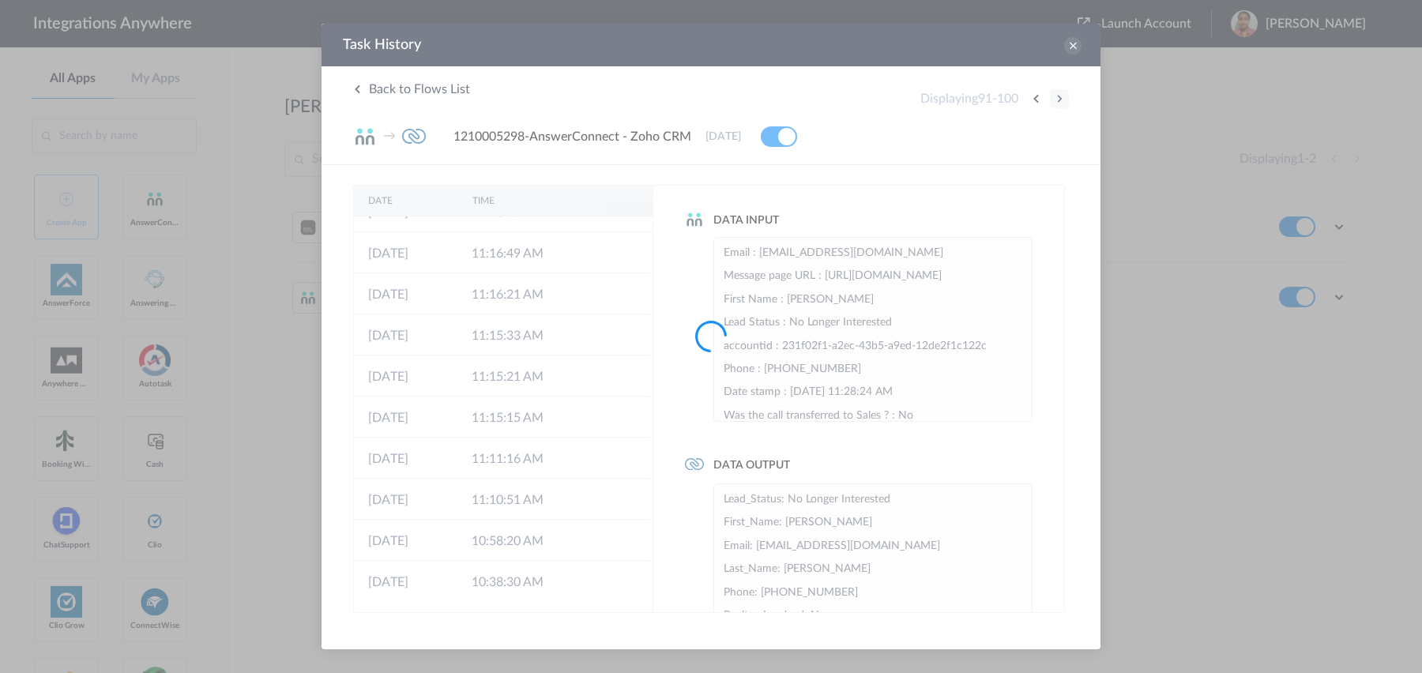
click at [1058, 99] on div at bounding box center [711, 336] width 1422 height 673
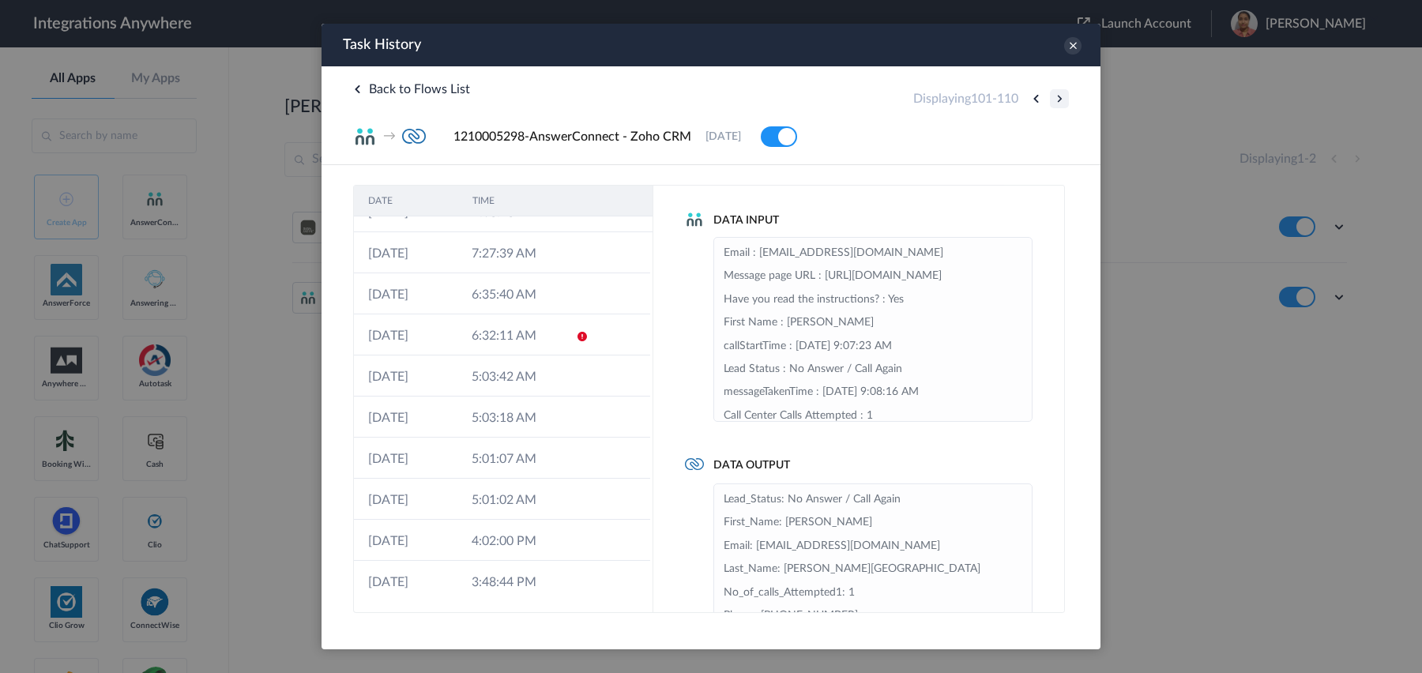
click at [1058, 99] on button at bounding box center [1059, 98] width 19 height 19
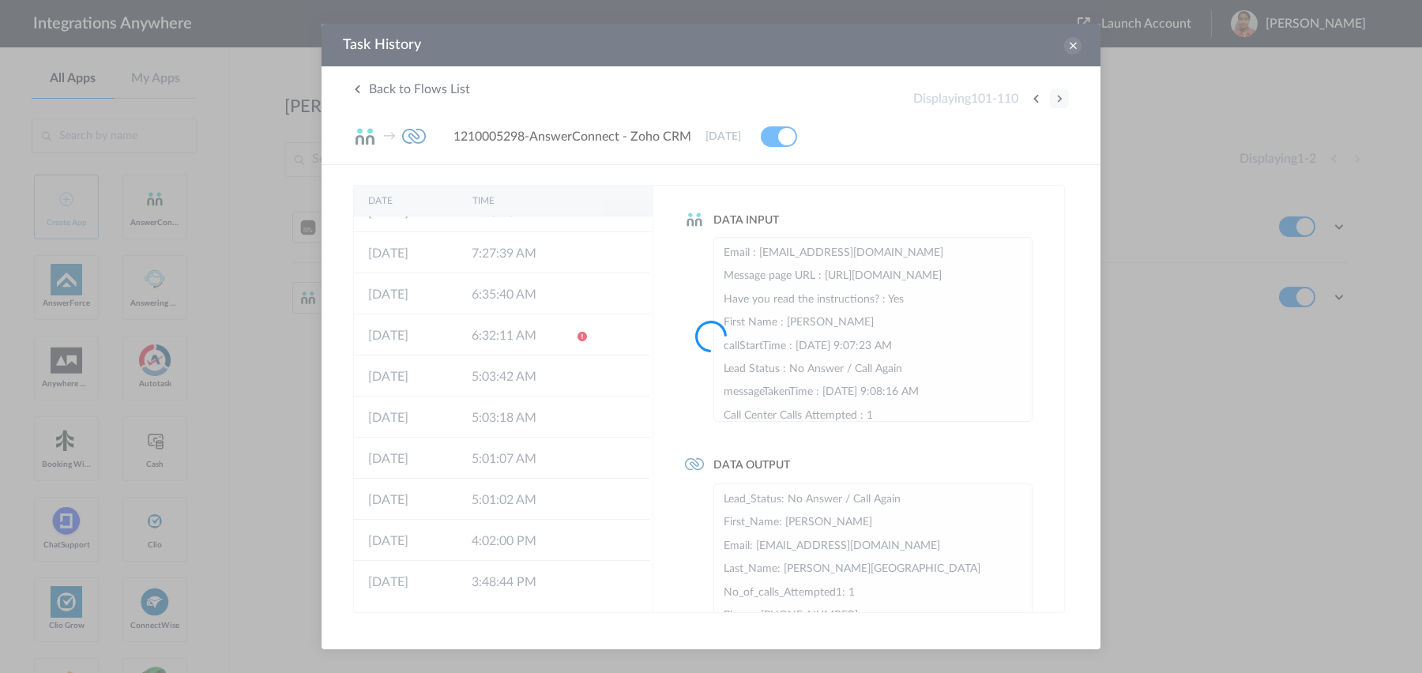
click at [1058, 99] on div at bounding box center [711, 336] width 1422 height 673
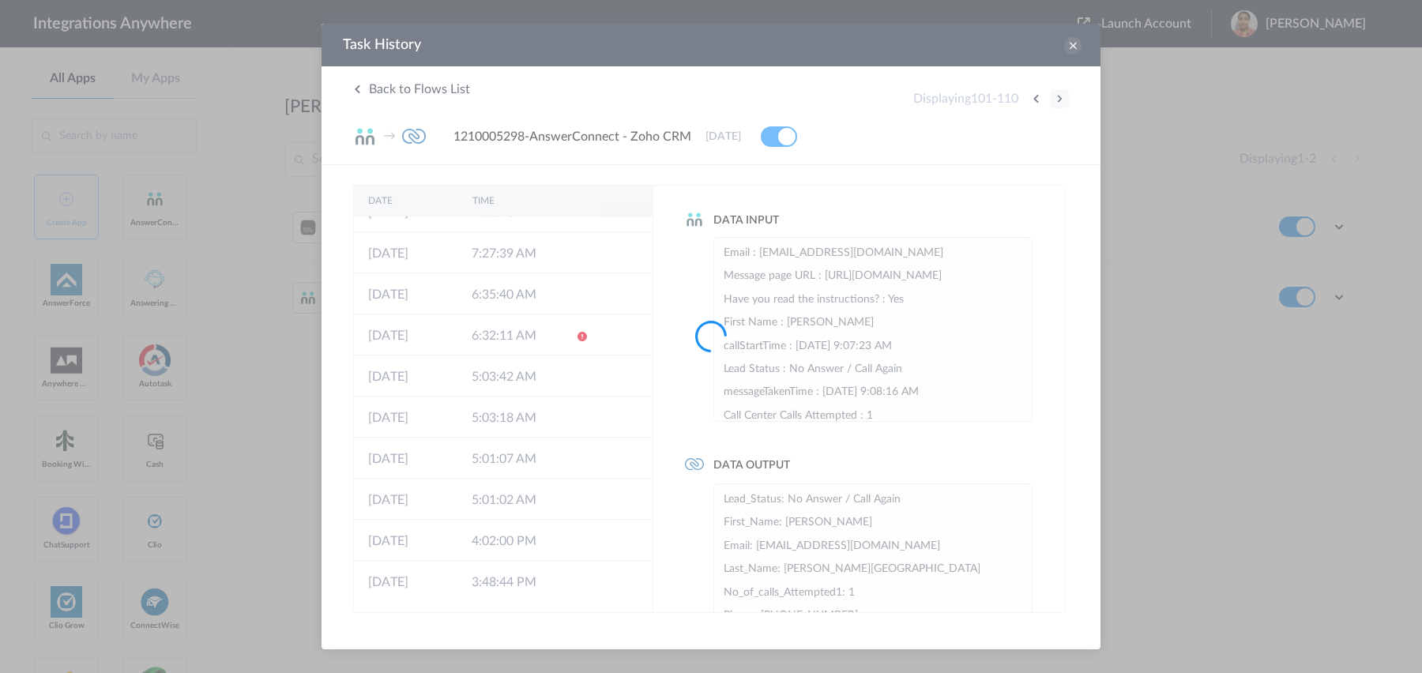
click at [1058, 99] on div at bounding box center [711, 336] width 1422 height 673
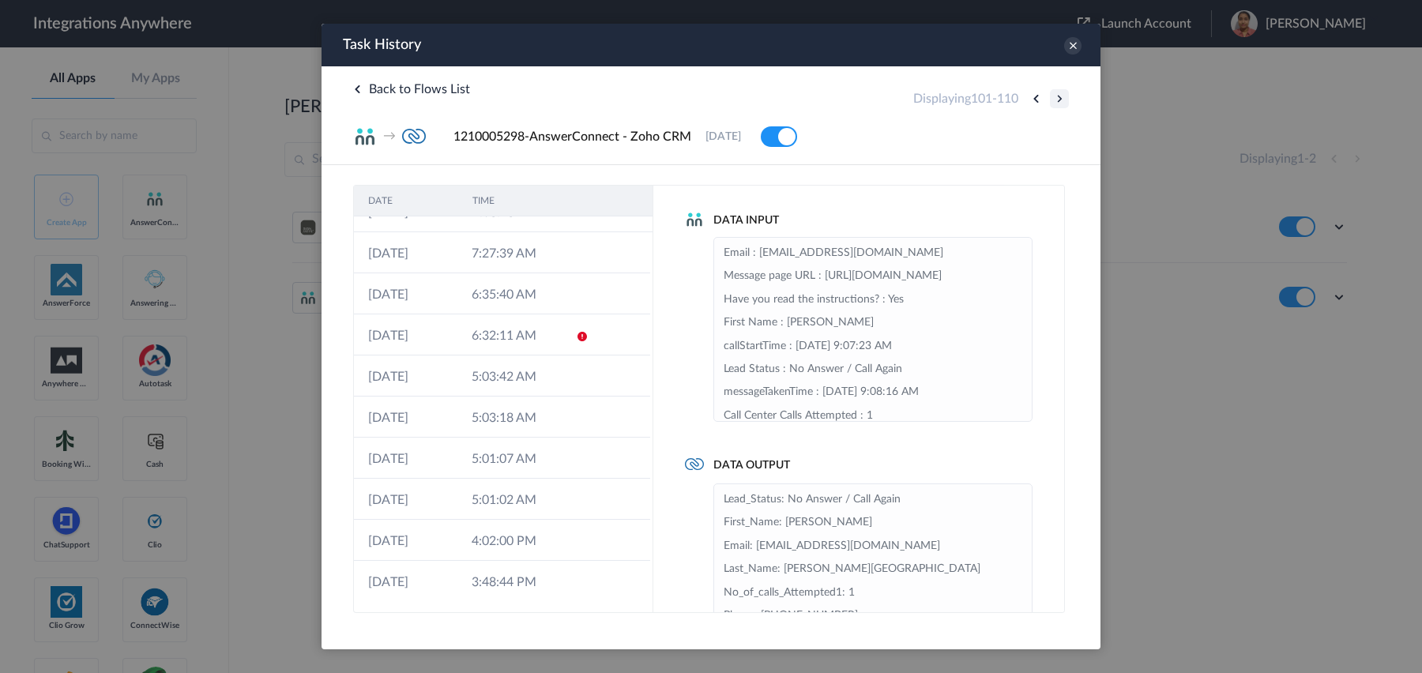
click at [1058, 99] on button at bounding box center [1059, 98] width 19 height 19
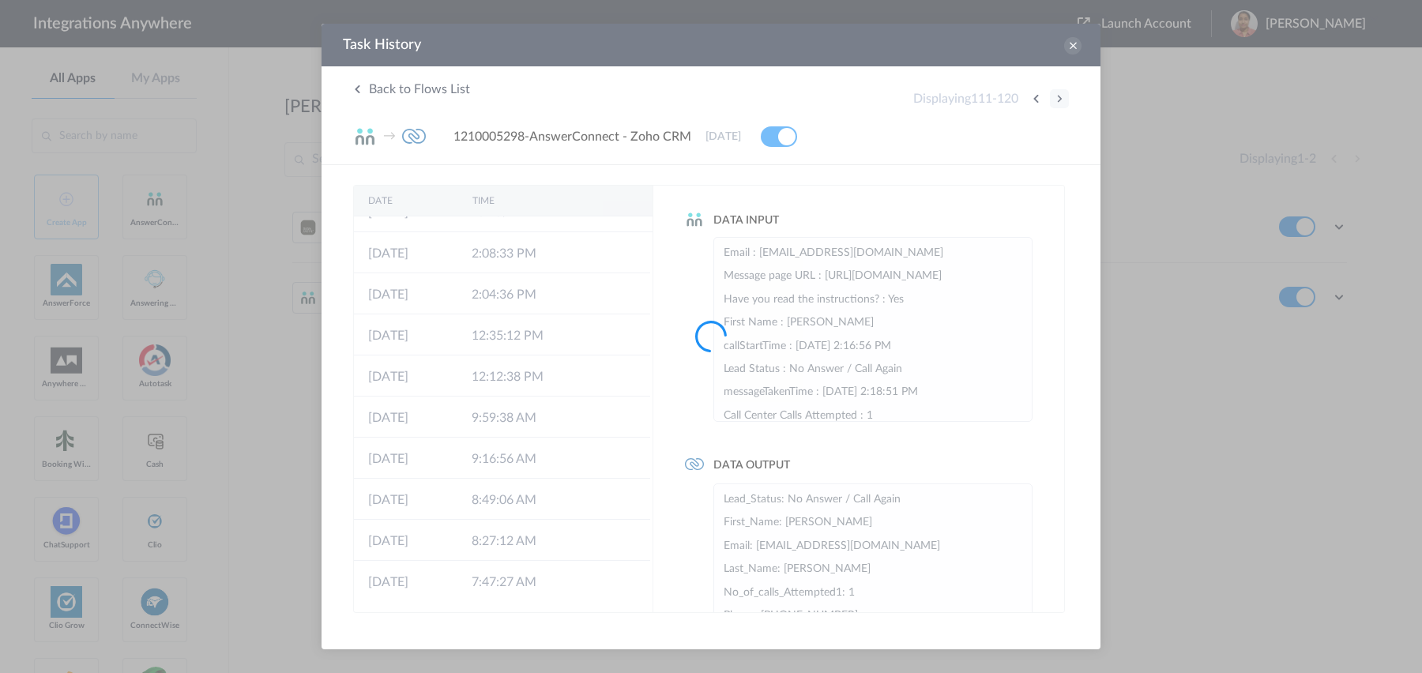
click at [1058, 99] on div at bounding box center [711, 336] width 1422 height 673
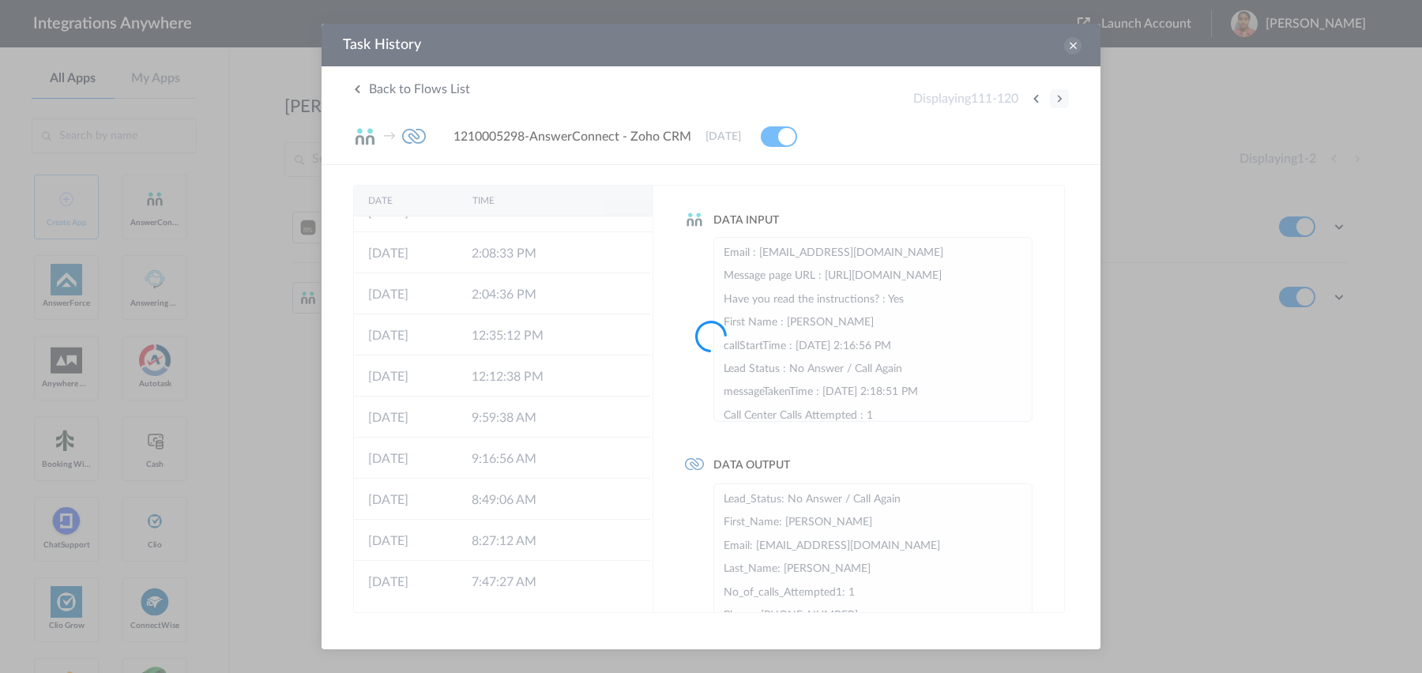
click at [1058, 99] on div at bounding box center [711, 336] width 1422 height 673
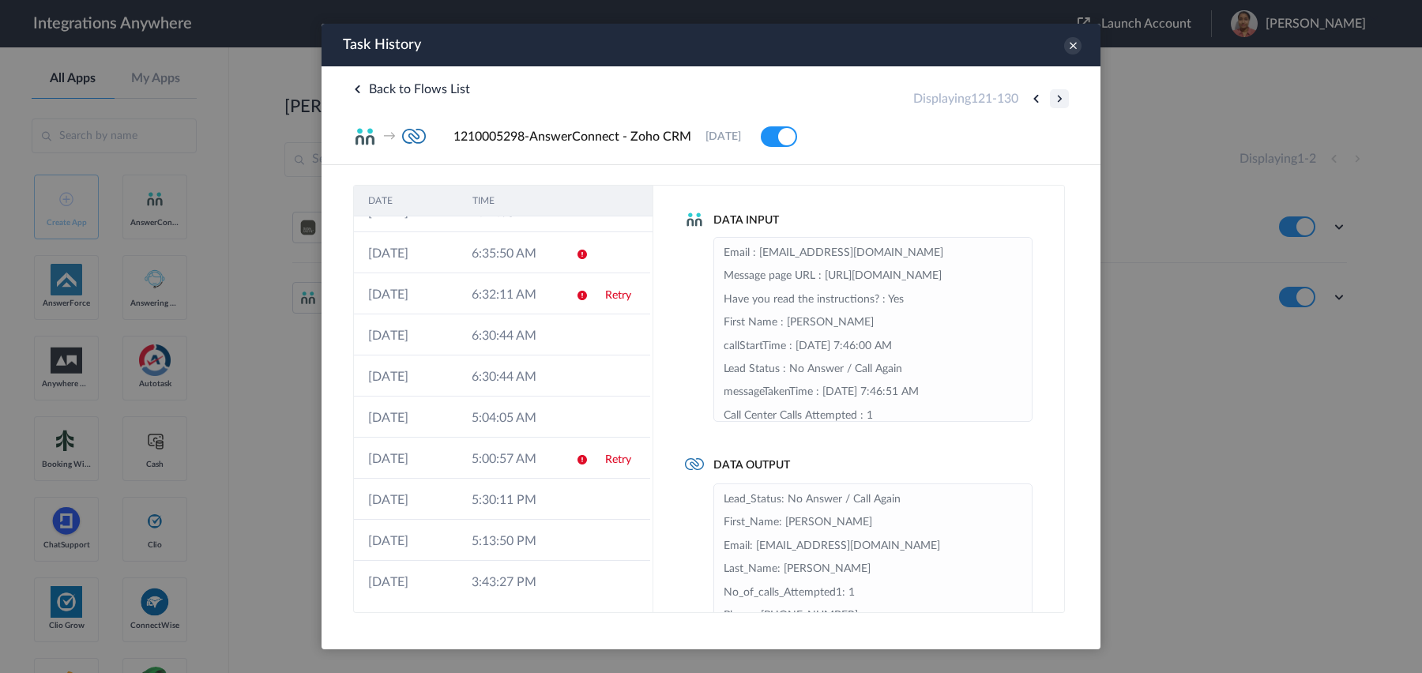
click at [1058, 99] on button at bounding box center [1059, 98] width 19 height 19
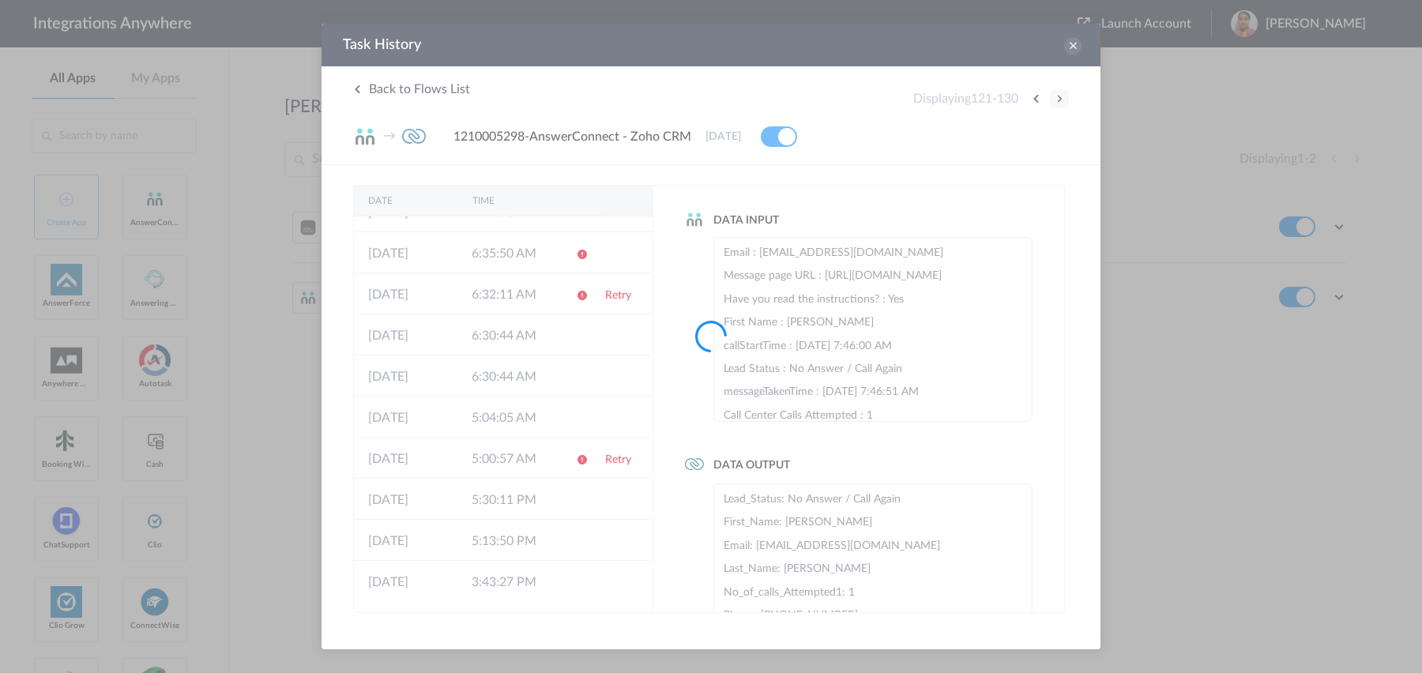
click at [1058, 99] on div at bounding box center [711, 336] width 1422 height 673
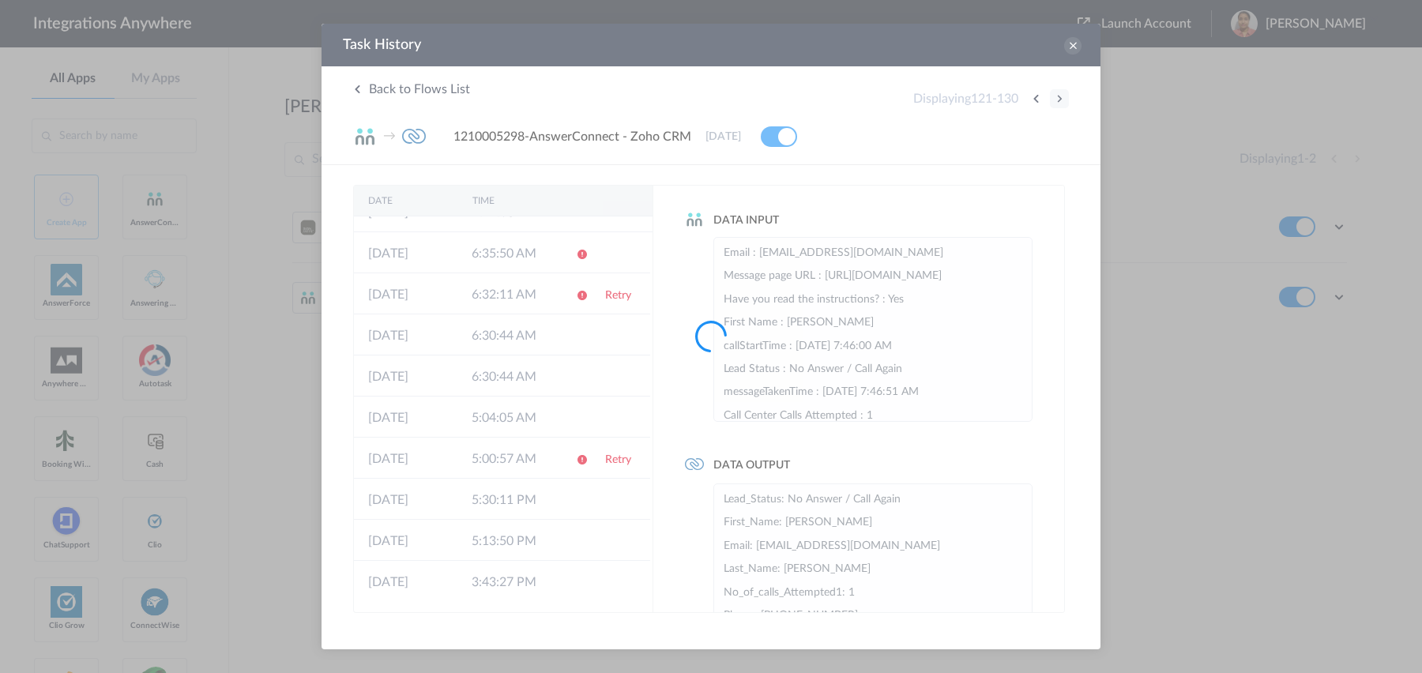
click at [1058, 99] on div at bounding box center [711, 336] width 1422 height 673
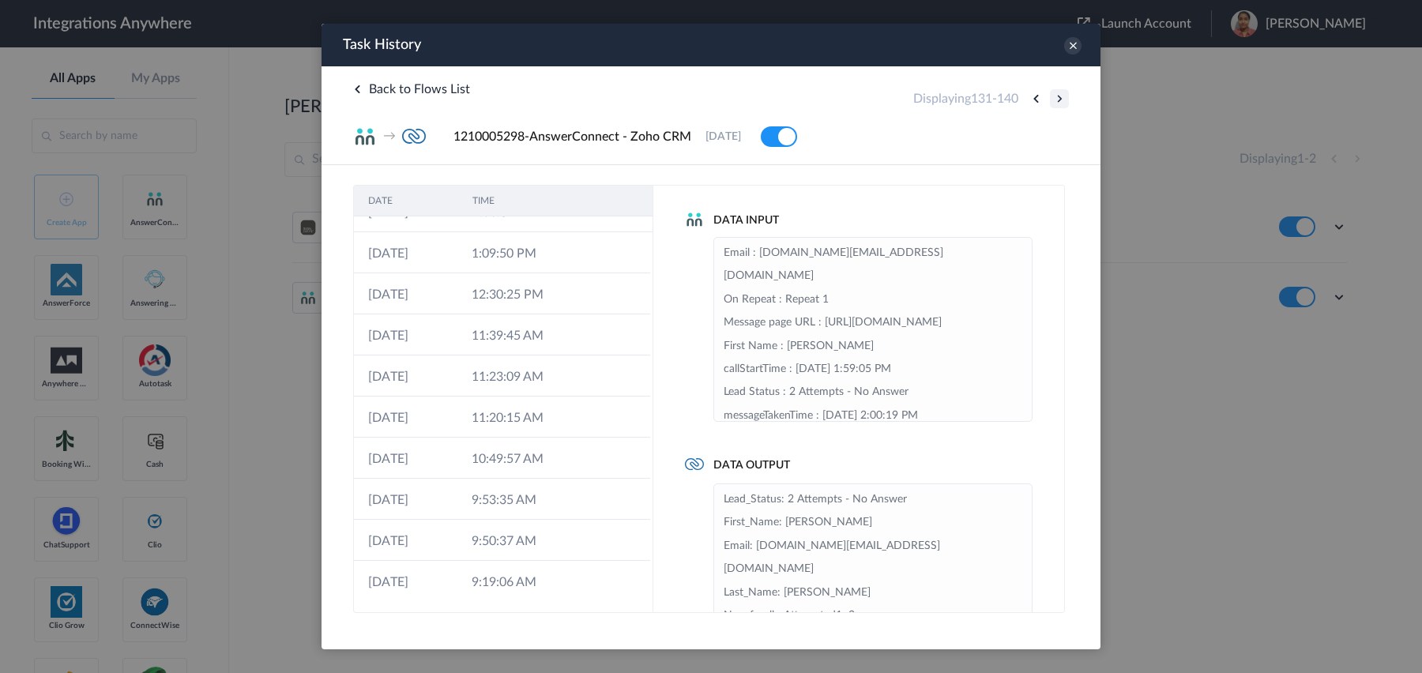
click at [1058, 99] on button at bounding box center [1059, 98] width 19 height 19
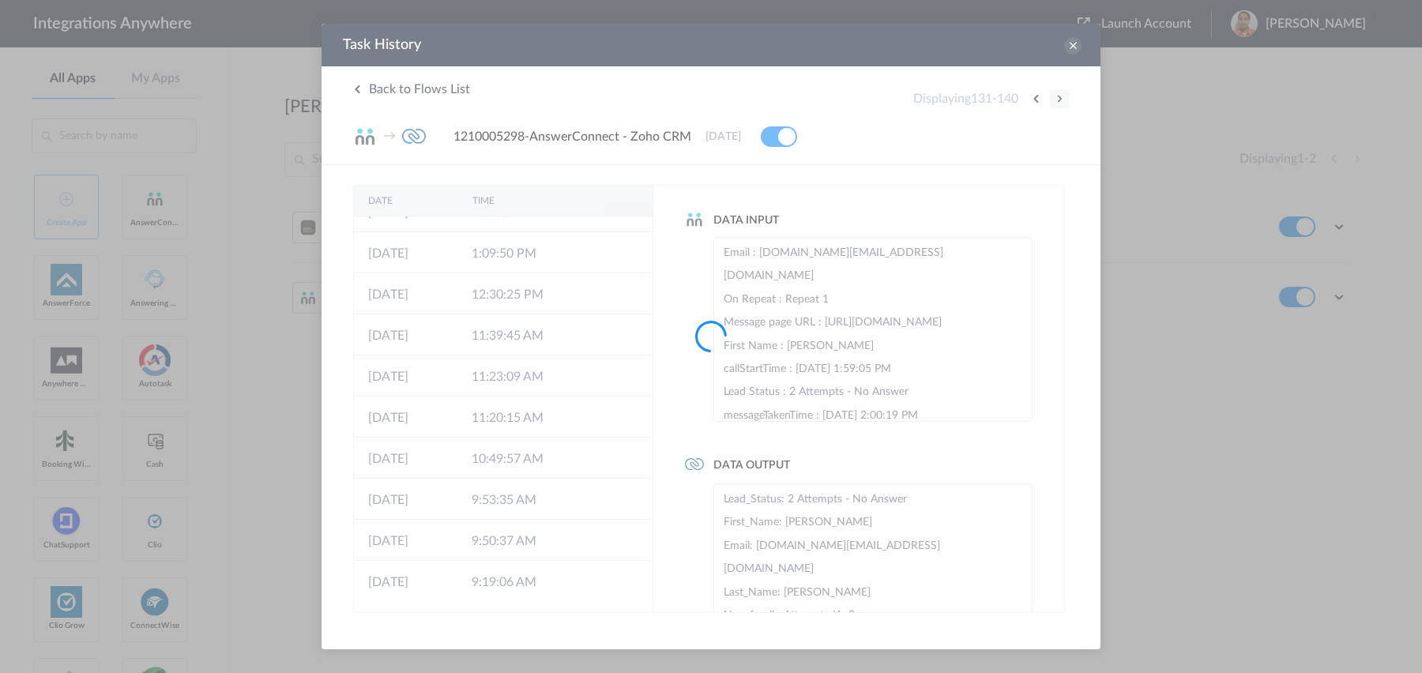
click at [1058, 99] on div at bounding box center [711, 336] width 1422 height 673
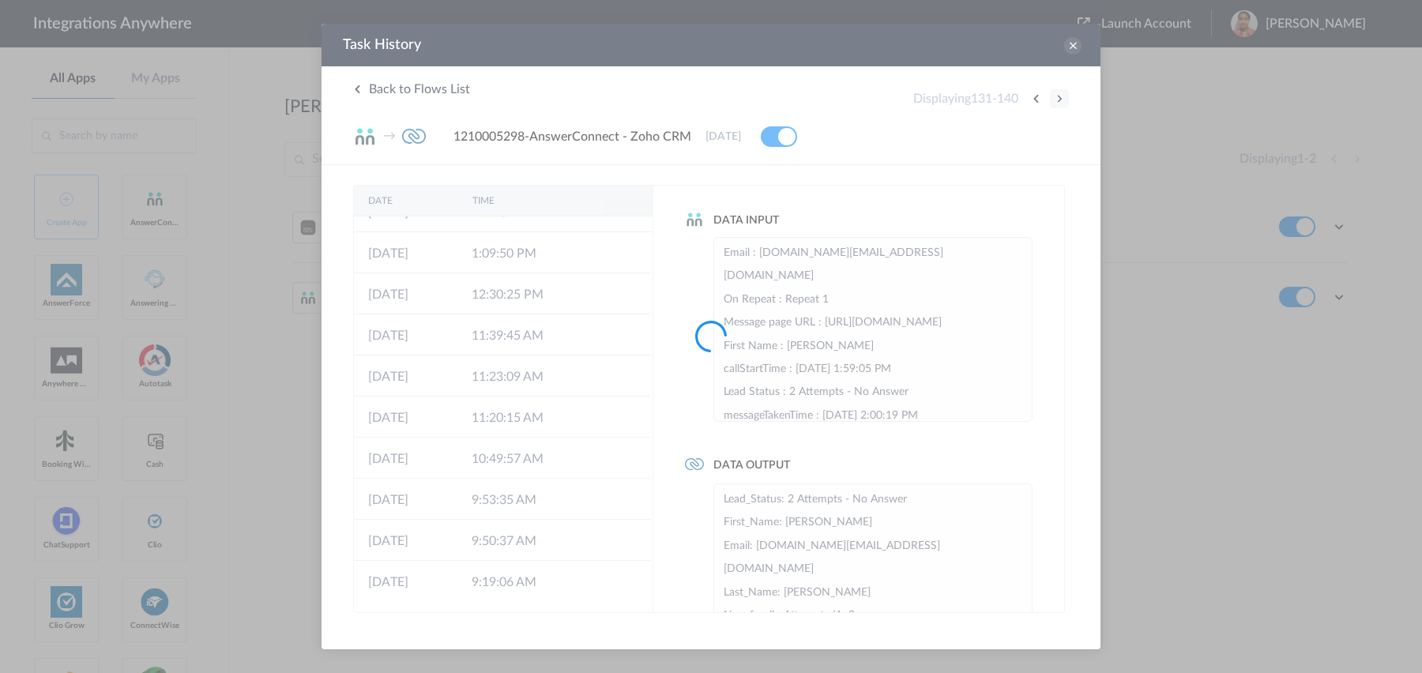
click at [1058, 99] on div at bounding box center [711, 336] width 1422 height 673
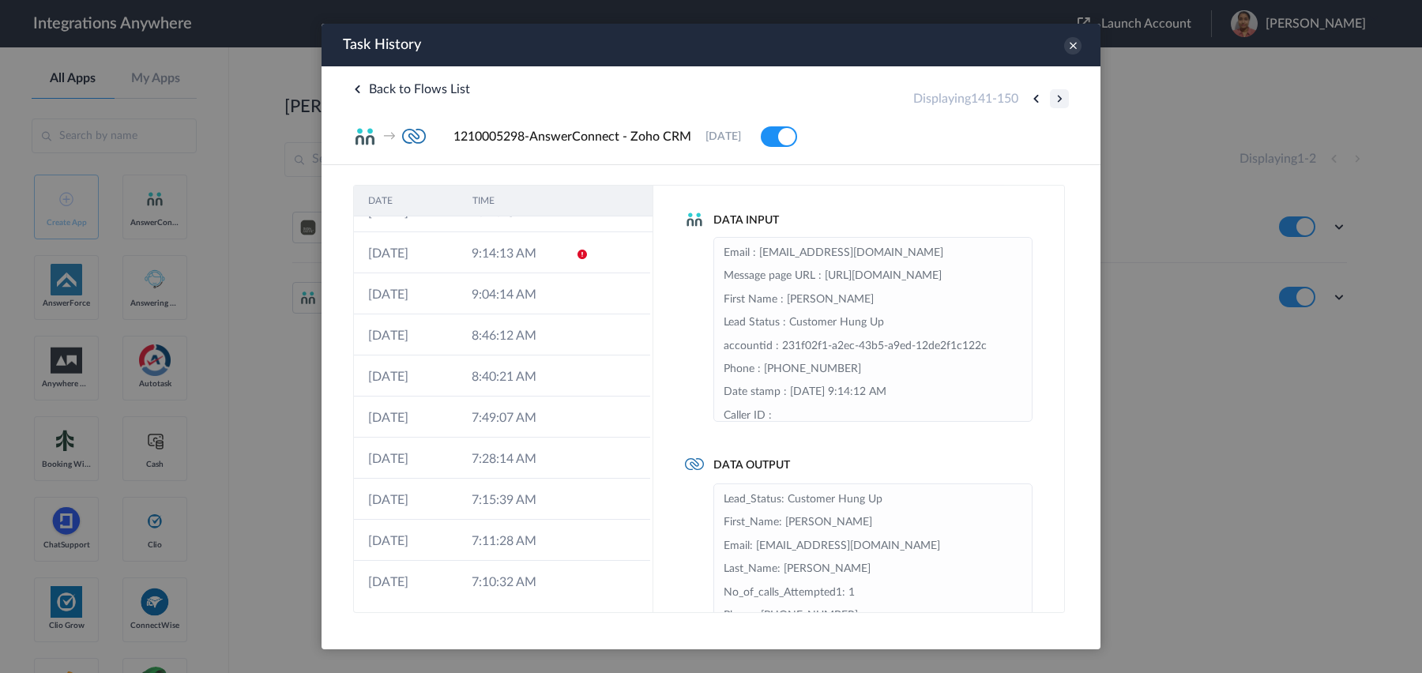
click at [1058, 99] on button at bounding box center [1059, 98] width 19 height 19
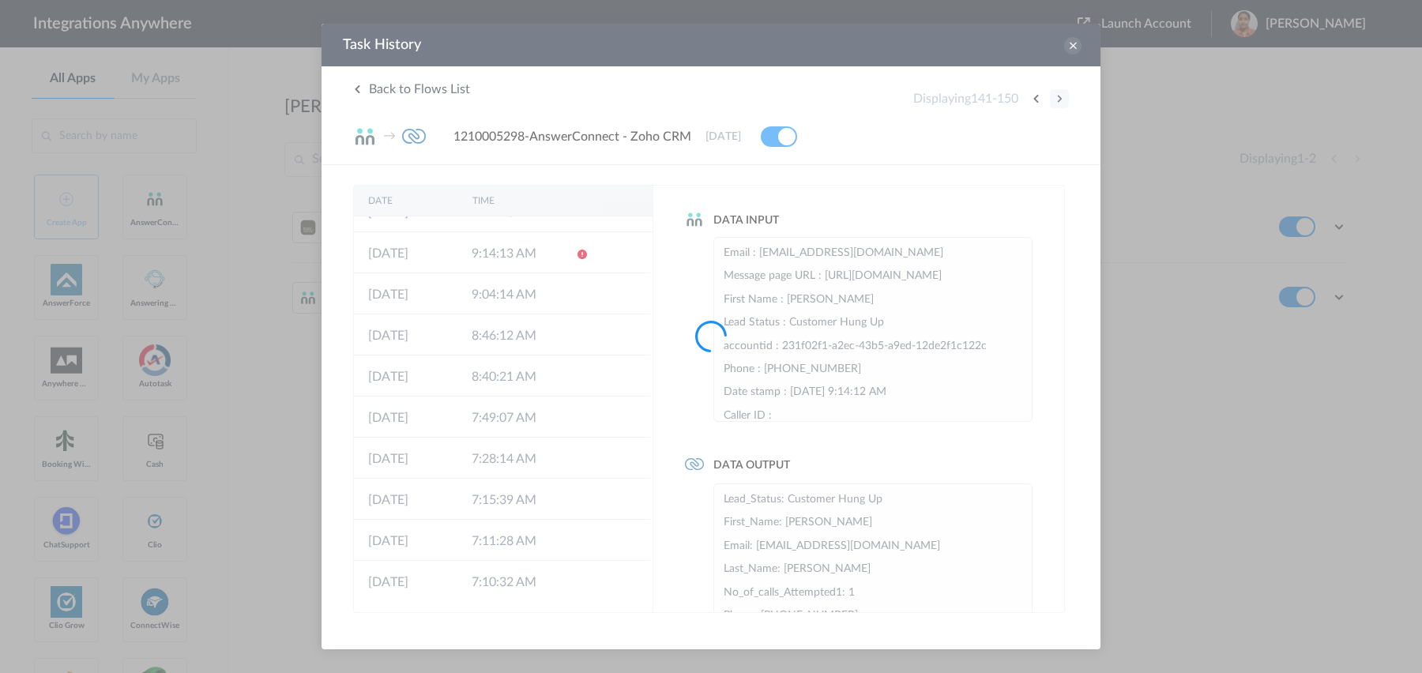
click at [1058, 99] on div at bounding box center [711, 336] width 1422 height 673
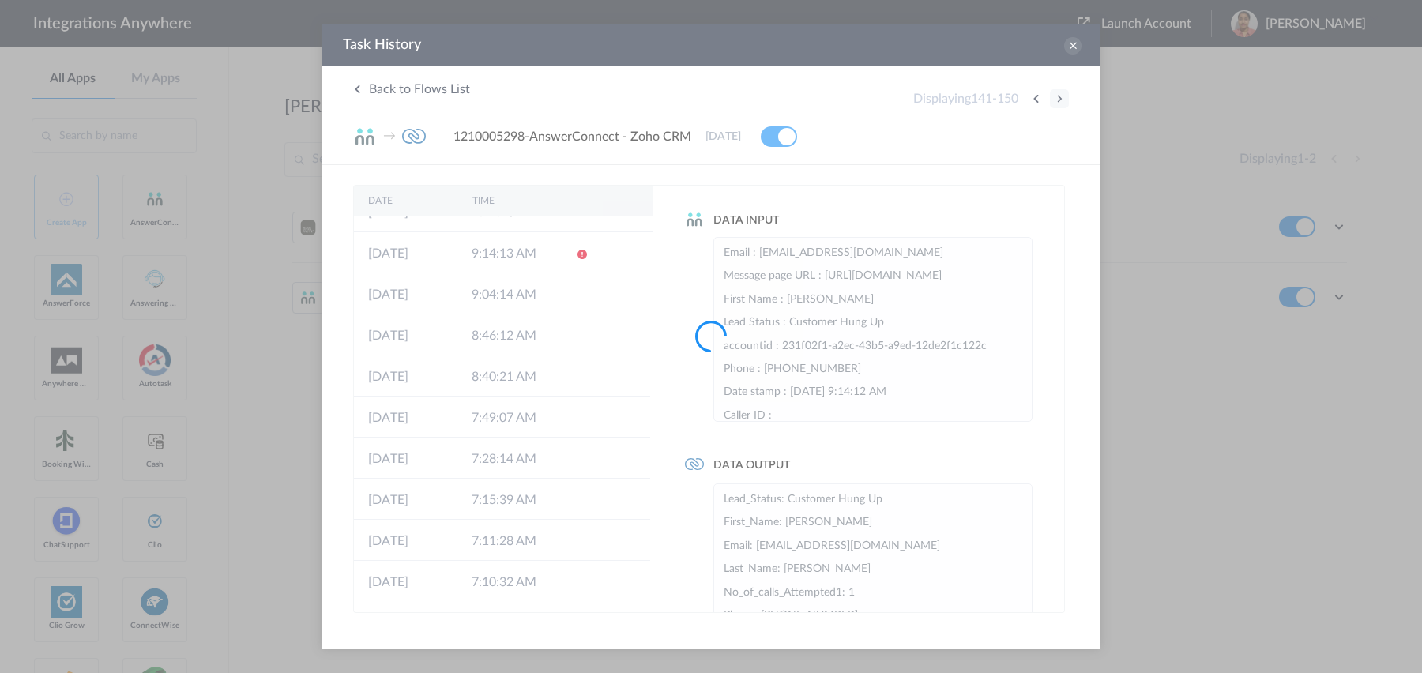
click at [1058, 99] on div at bounding box center [711, 336] width 1422 height 673
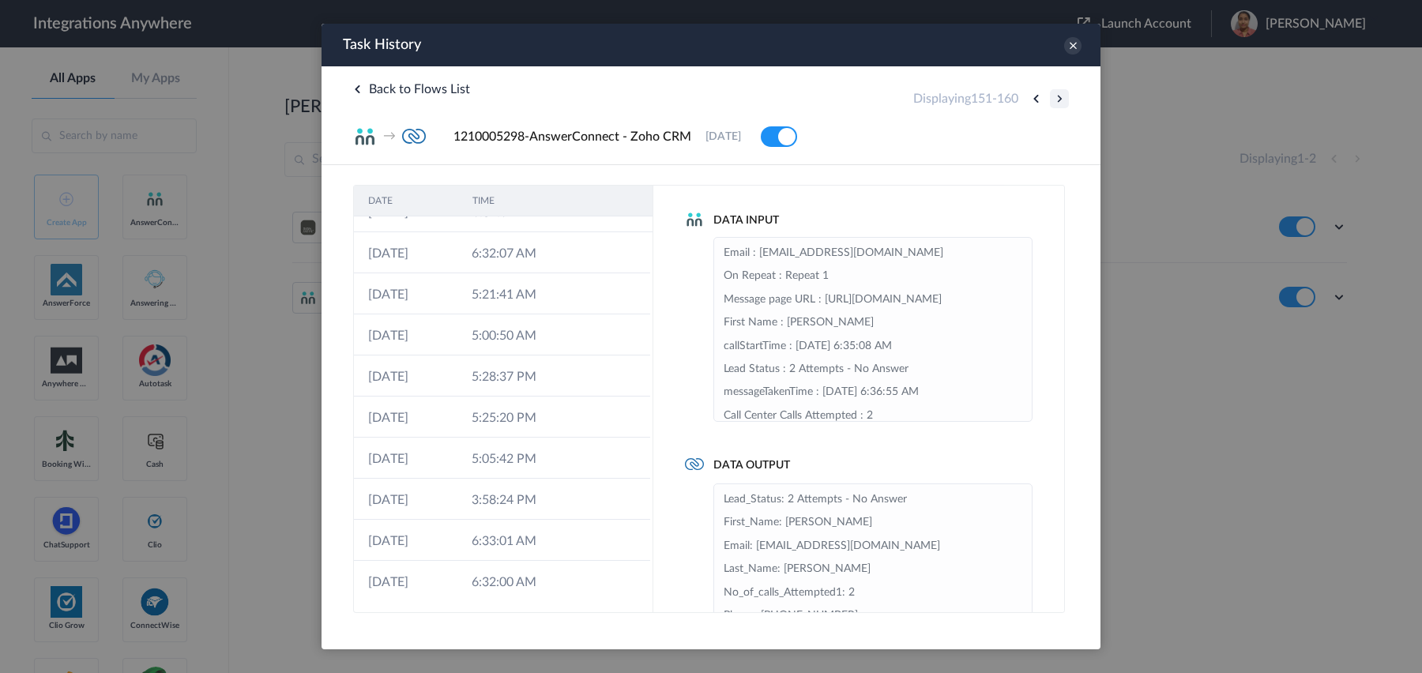
click at [1058, 99] on button at bounding box center [1059, 98] width 19 height 19
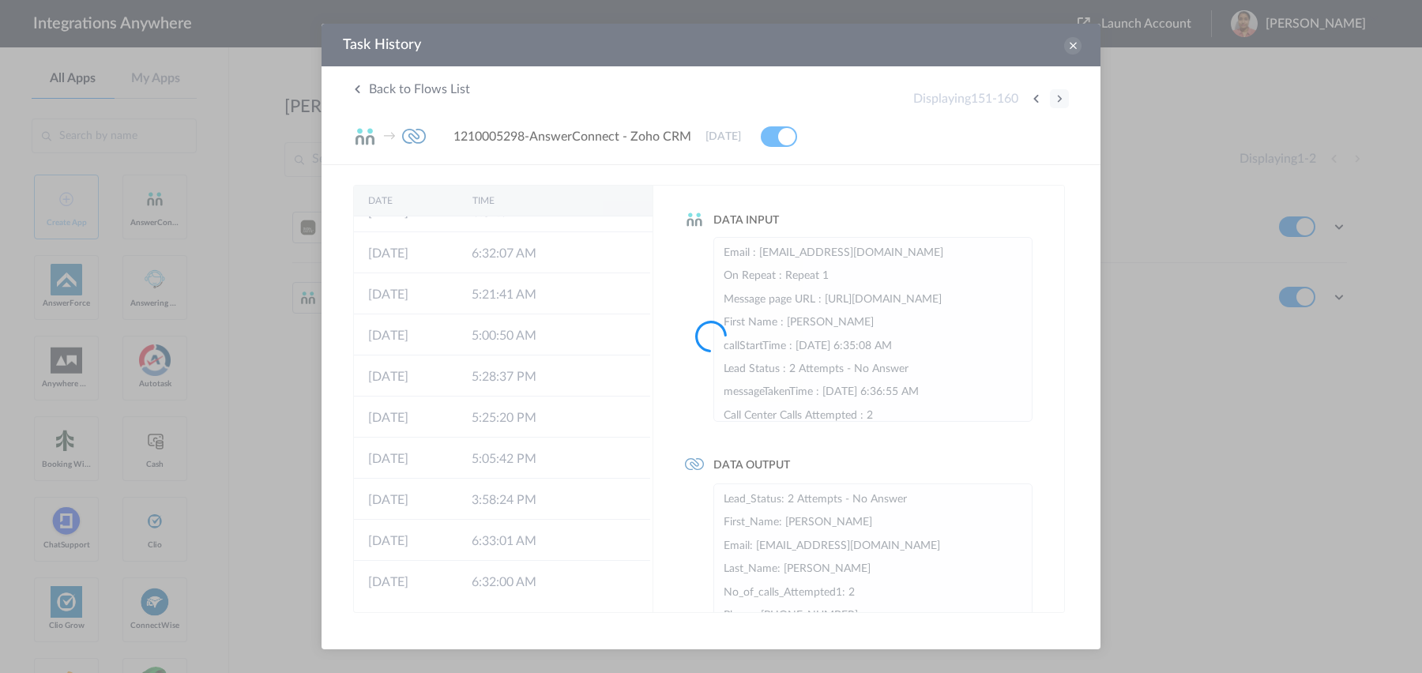
click at [1058, 99] on div at bounding box center [711, 336] width 1422 height 673
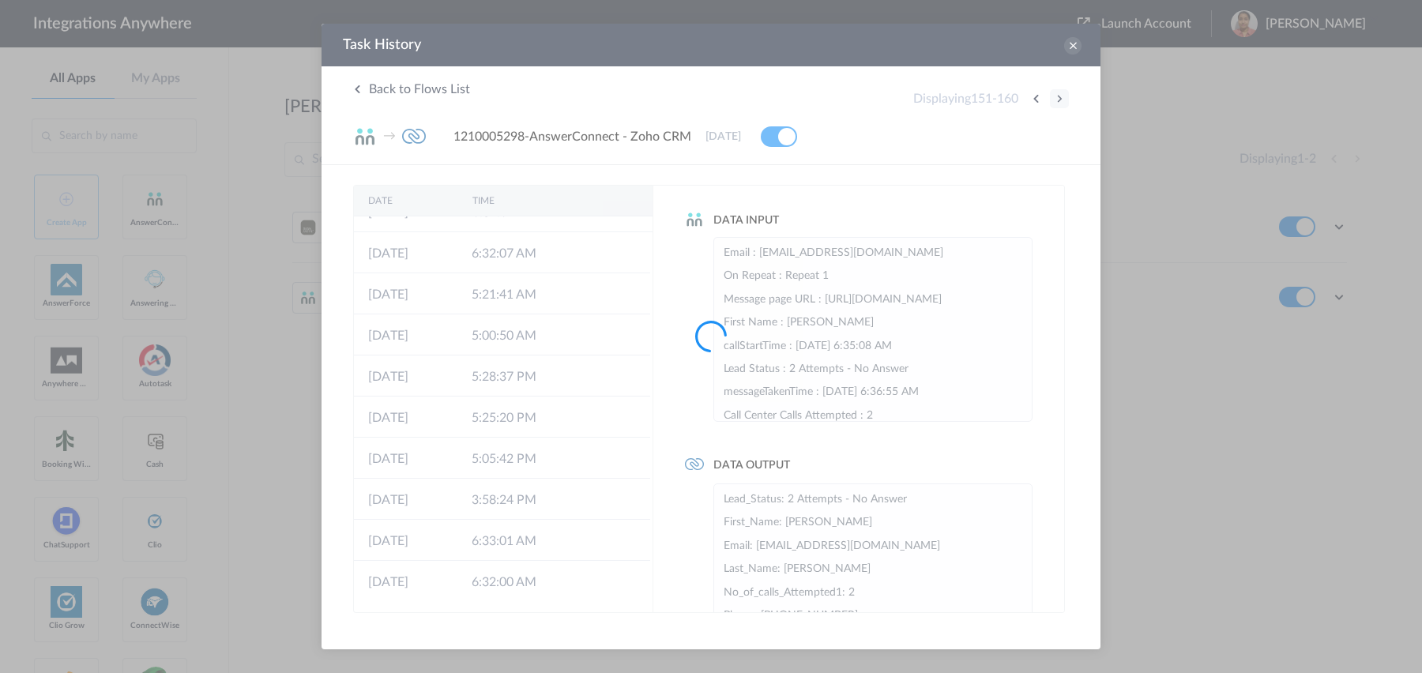
click at [1058, 99] on div at bounding box center [711, 336] width 1422 height 673
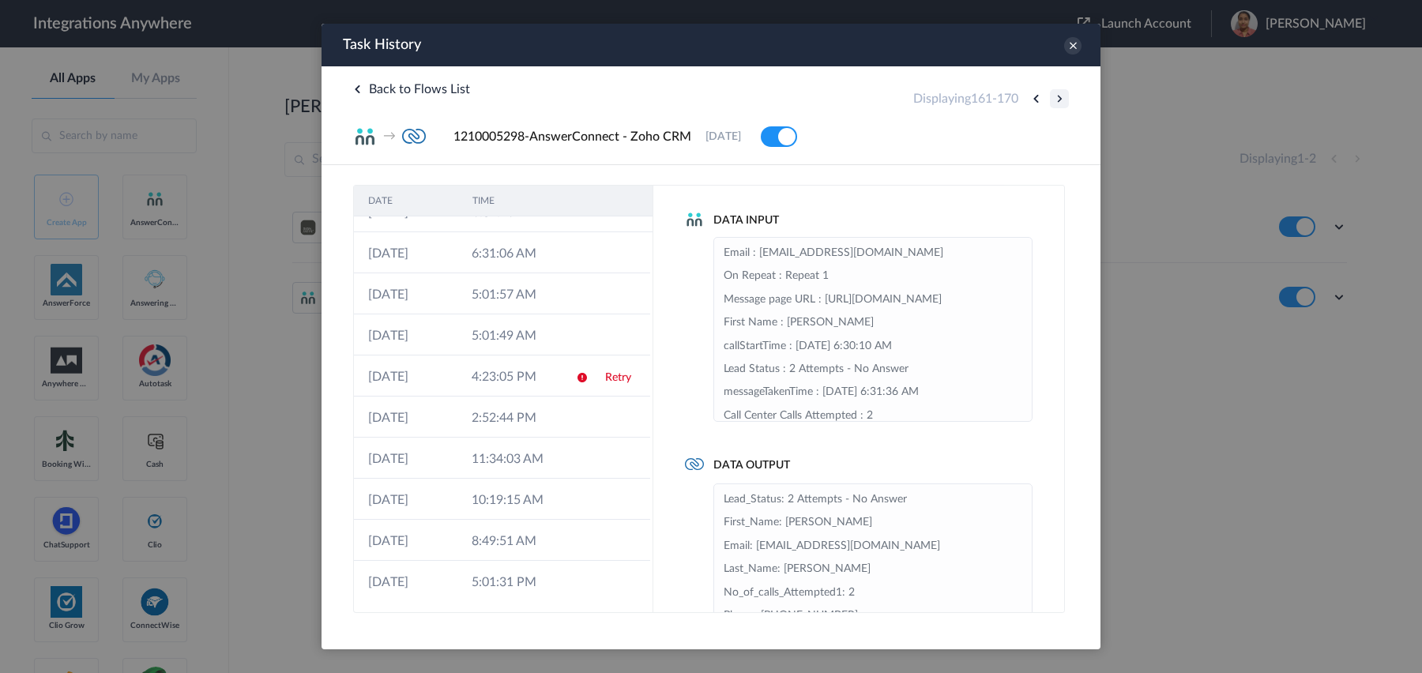
click at [1058, 99] on button at bounding box center [1059, 98] width 19 height 19
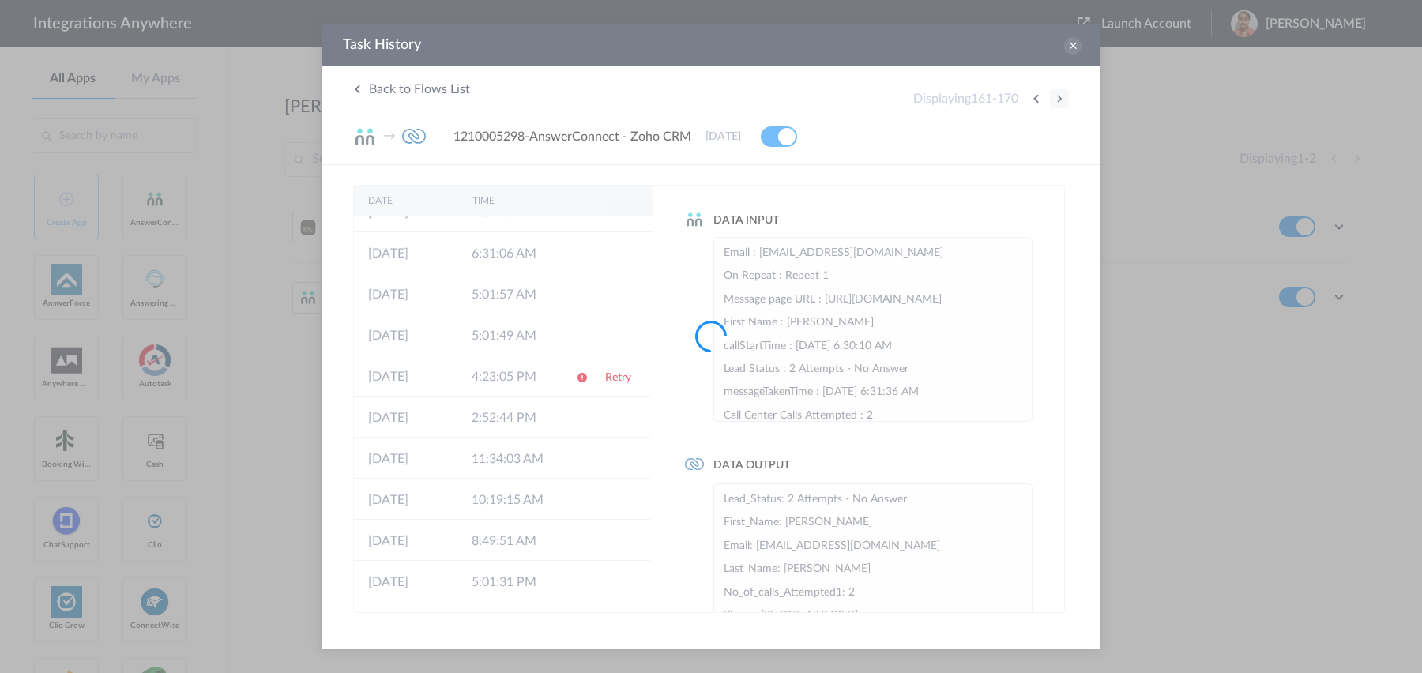
click at [1058, 99] on div at bounding box center [711, 336] width 1422 height 673
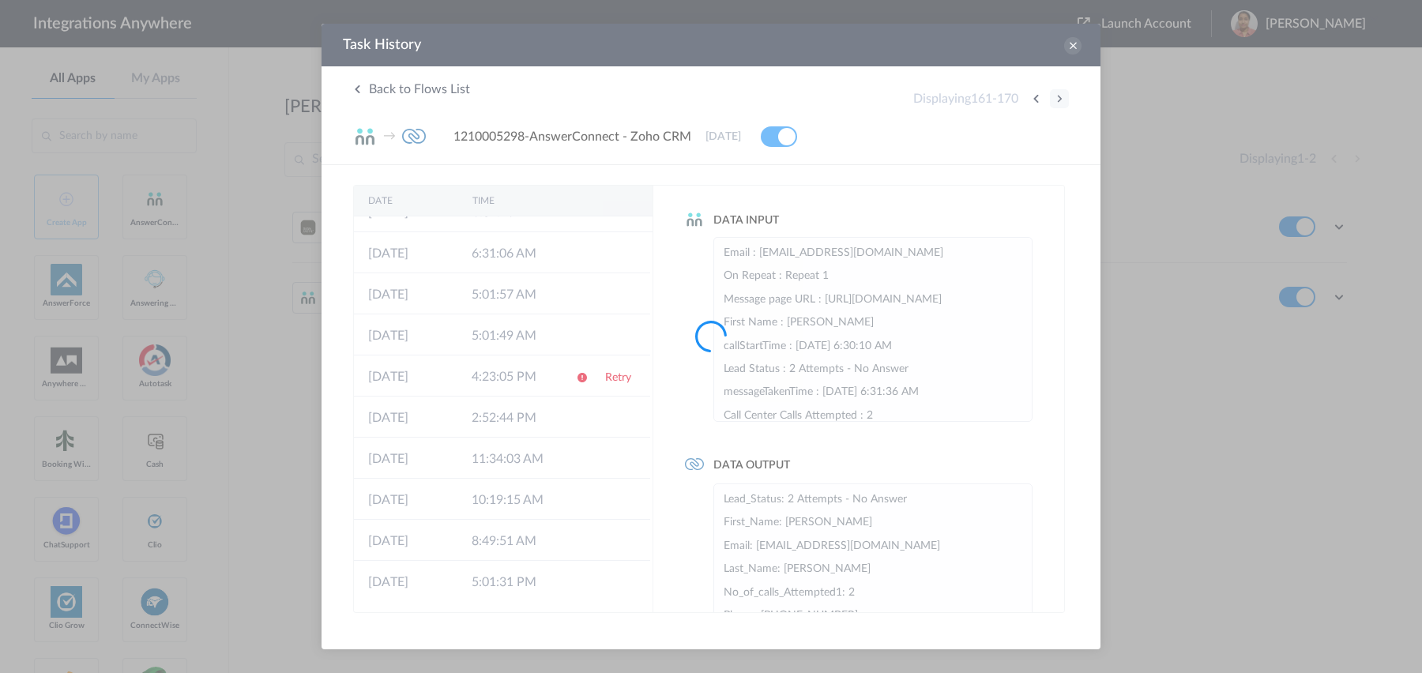
click at [1058, 99] on div at bounding box center [711, 336] width 1422 height 673
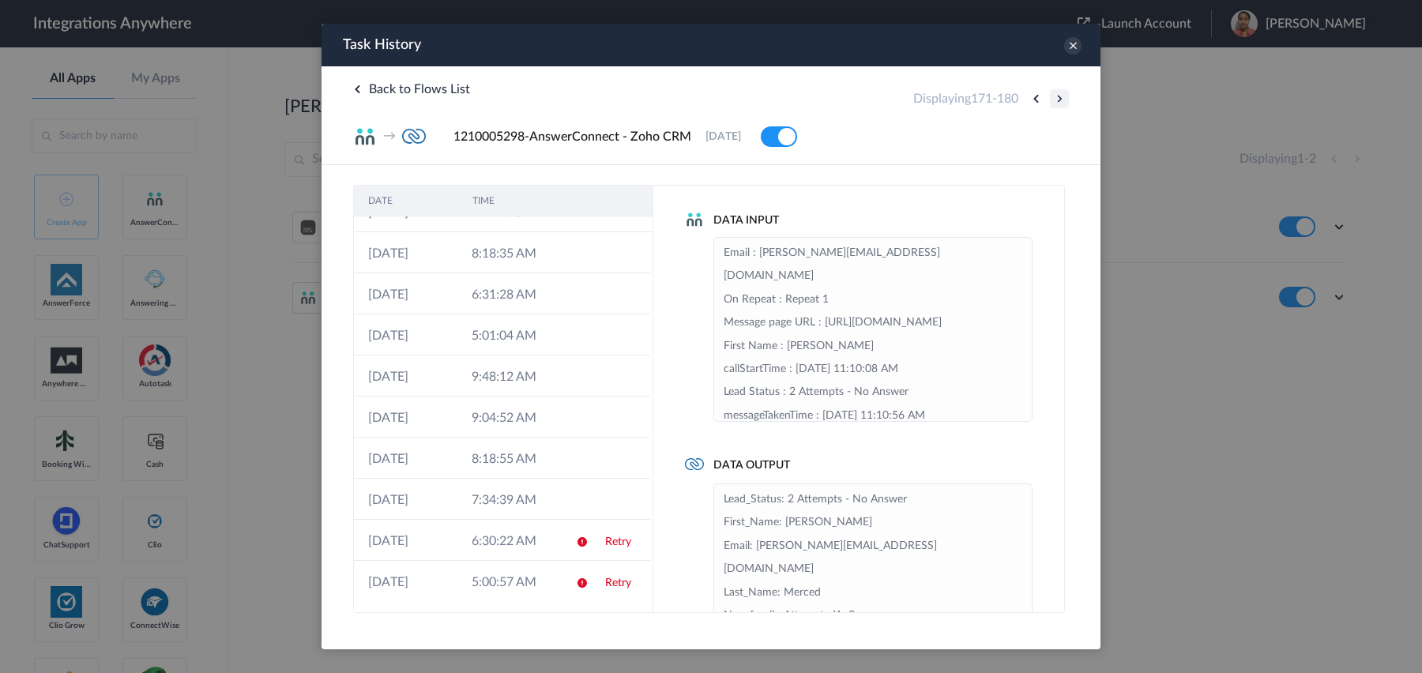
click at [1058, 99] on button at bounding box center [1059, 98] width 19 height 19
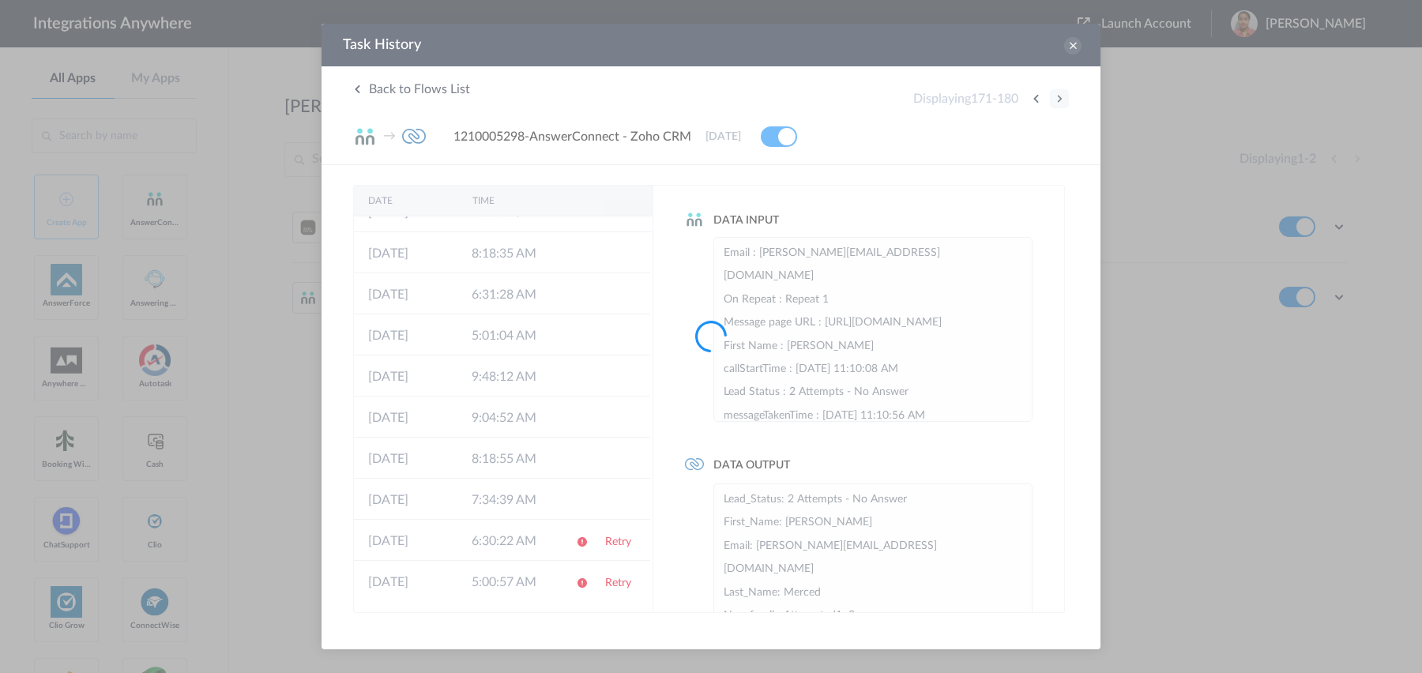
click at [1058, 99] on div at bounding box center [711, 336] width 1422 height 673
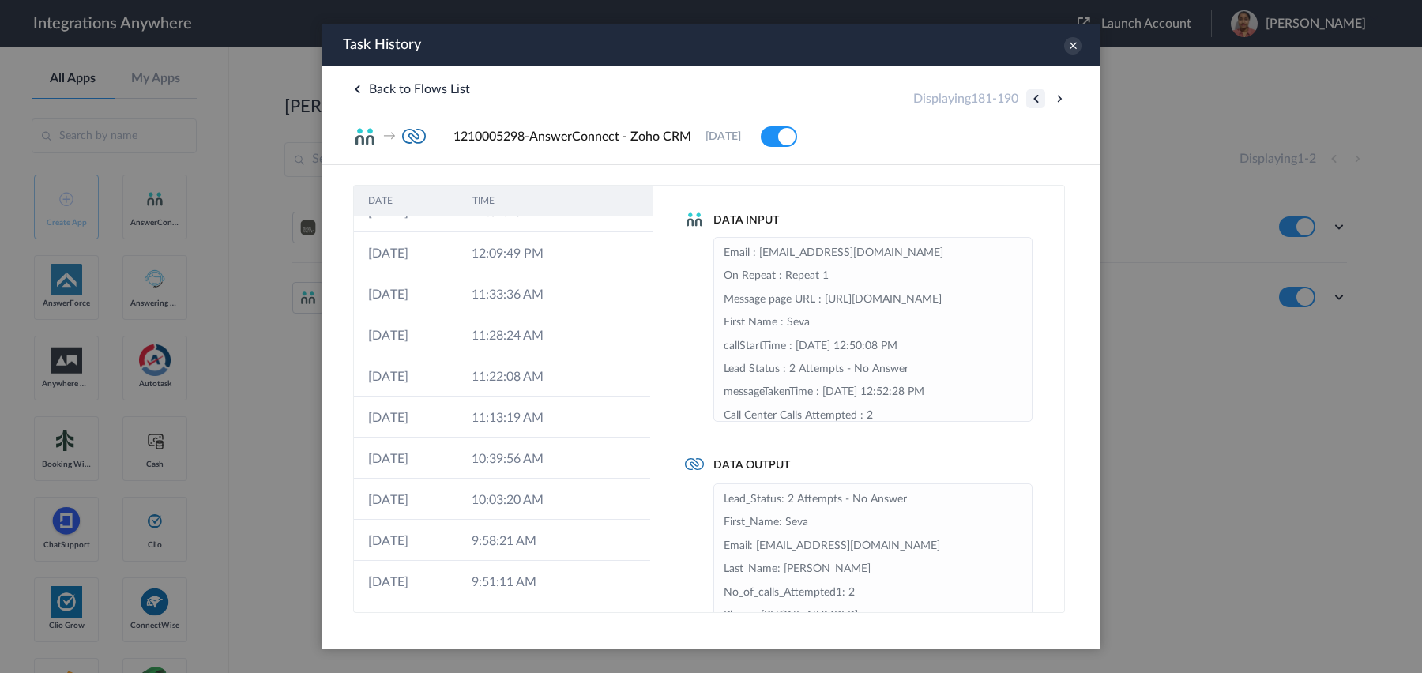
click at [1038, 97] on button at bounding box center [1035, 98] width 19 height 19
click at [414, 370] on td "03-08-2025" at bounding box center [406, 376] width 104 height 41
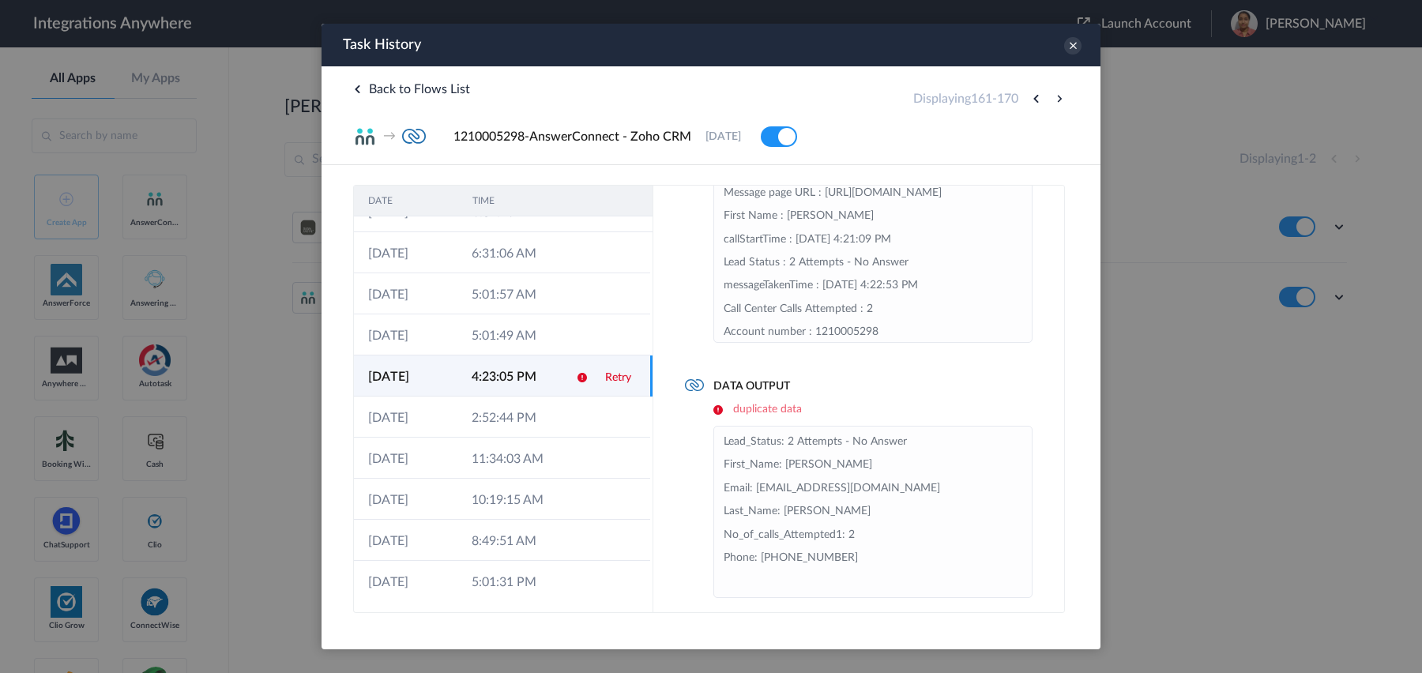
scroll to position [89, 0]
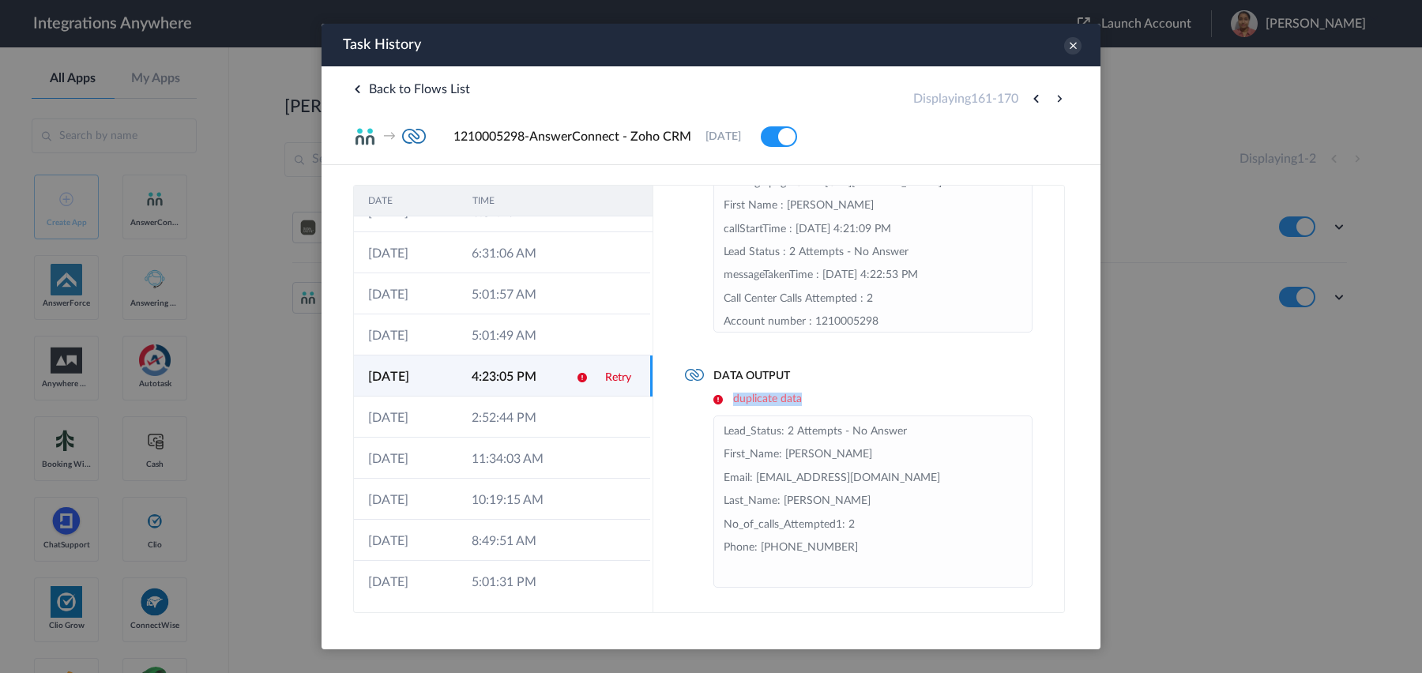
drag, startPoint x: 728, startPoint y: 397, endPoint x: 818, endPoint y: 397, distance: 90.1
click at [818, 397] on h6 "duplicate data" at bounding box center [873, 399] width 319 height 13
copy h6 "duplicate data"
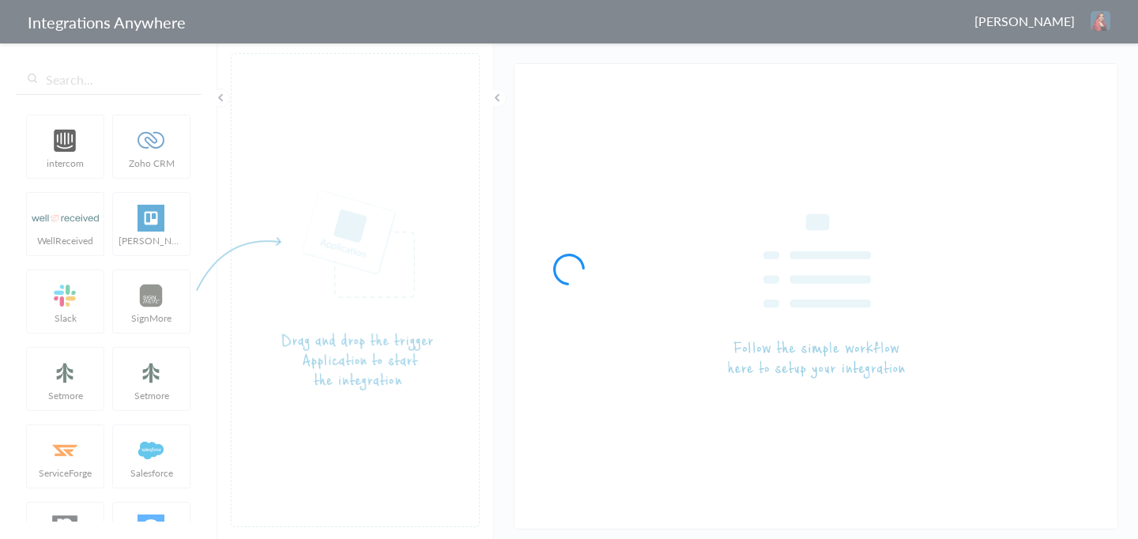
type input "1210005298-AnswerConnect - Zoho CRM"
